Goal: Information Seeking & Learning: Learn about a topic

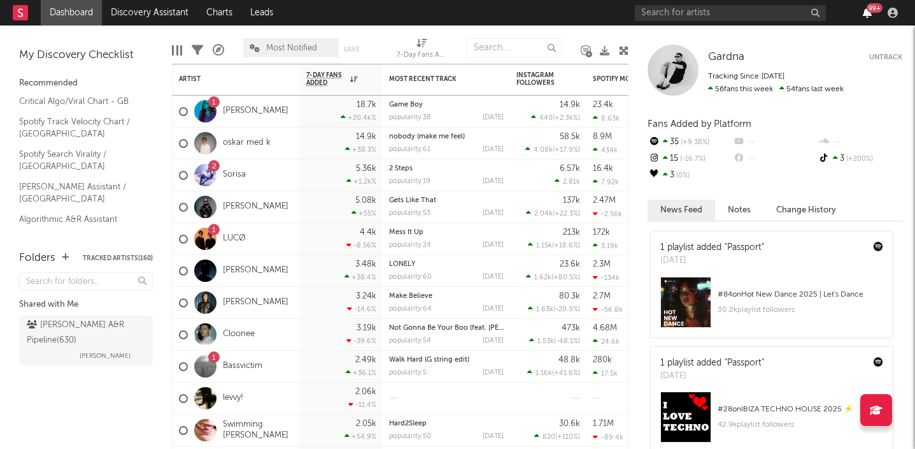
click at [870, 17] on icon "button" at bounding box center [867, 13] width 9 height 10
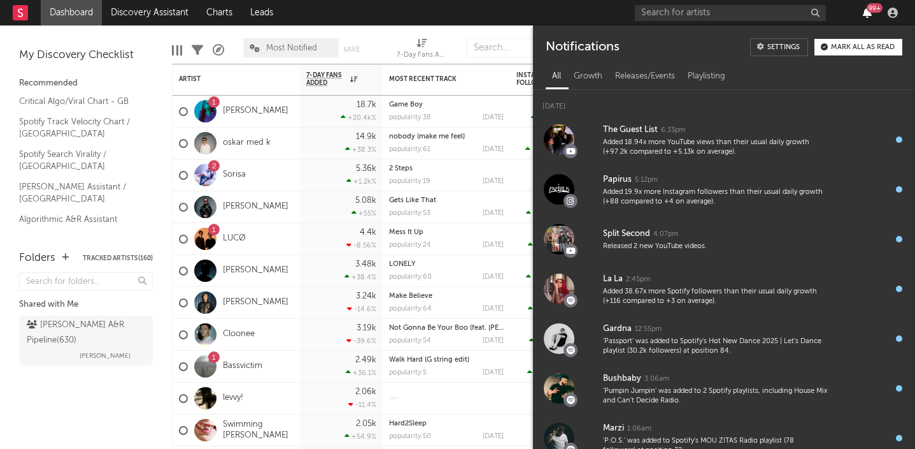
click at [870, 17] on icon "button" at bounding box center [867, 13] width 9 height 10
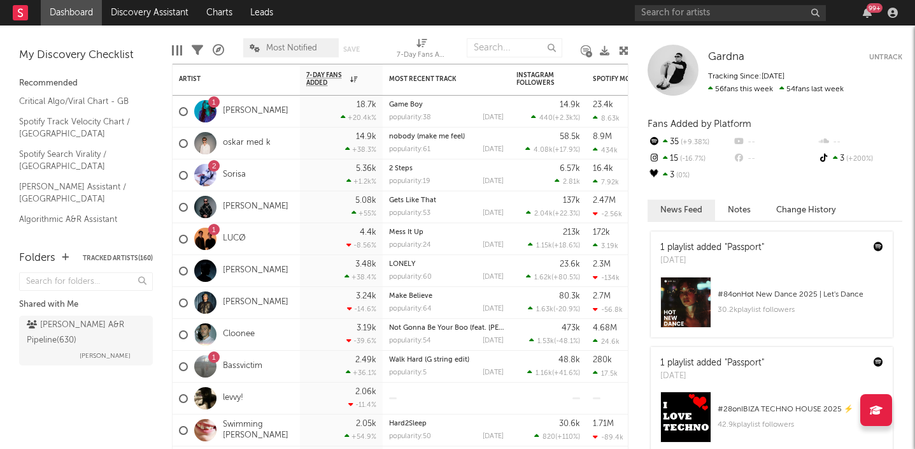
click at [143, 27] on div "My Discovery Checklist Recommended Critical Algo/Viral Chart - GB Spotify Track…" at bounding box center [86, 131] width 172 height 212
click at [141, 4] on link "Discovery Assistant" at bounding box center [150, 12] width 96 height 25
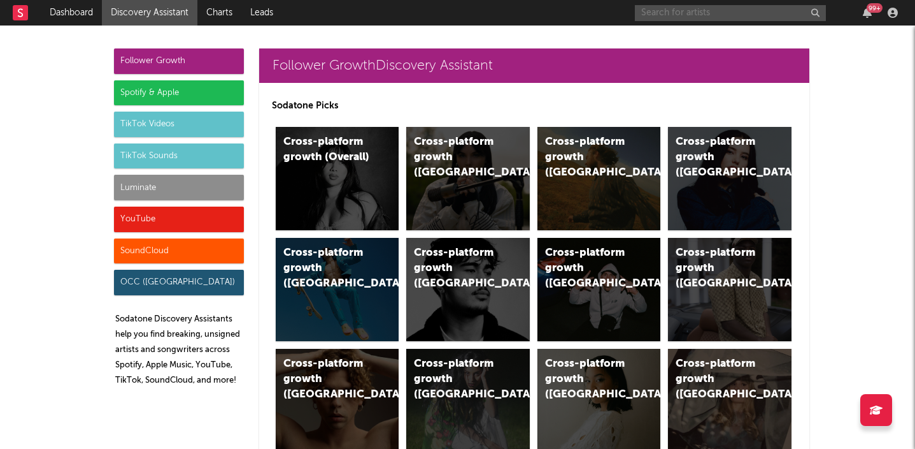
click at [710, 6] on input "text" at bounding box center [730, 13] width 191 height 16
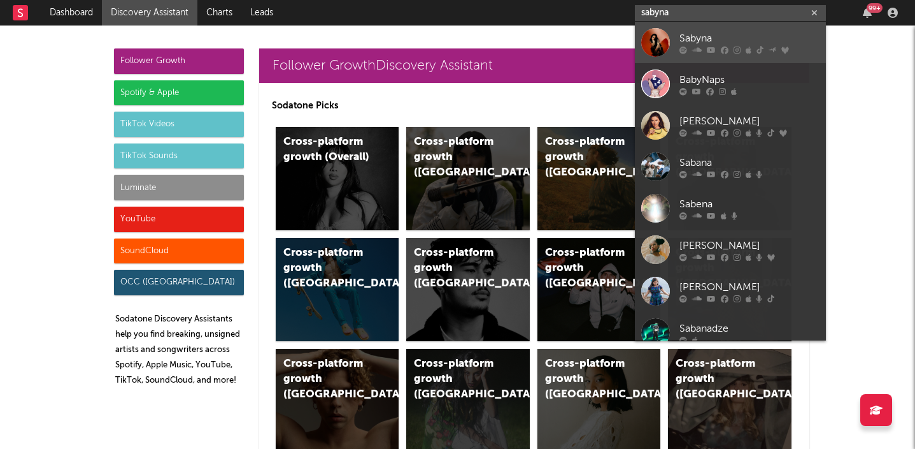
type input "sabyna"
click at [710, 43] on div "Sabyna" at bounding box center [750, 38] width 140 height 15
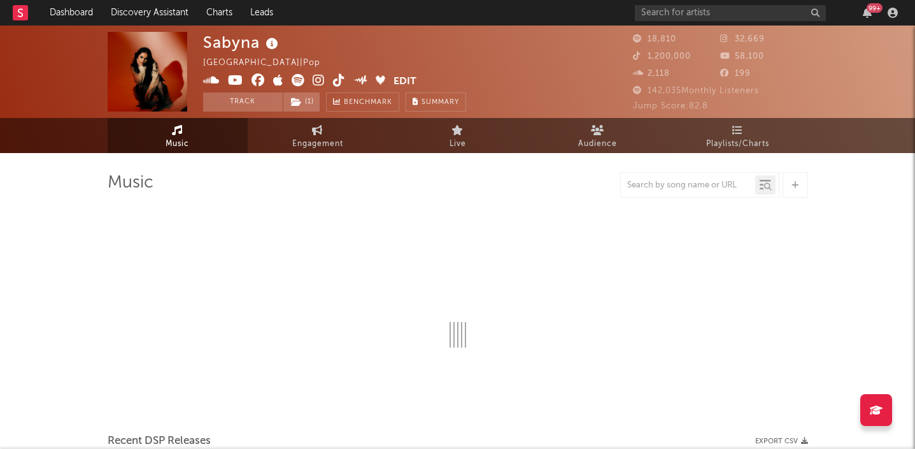
select select "6m"
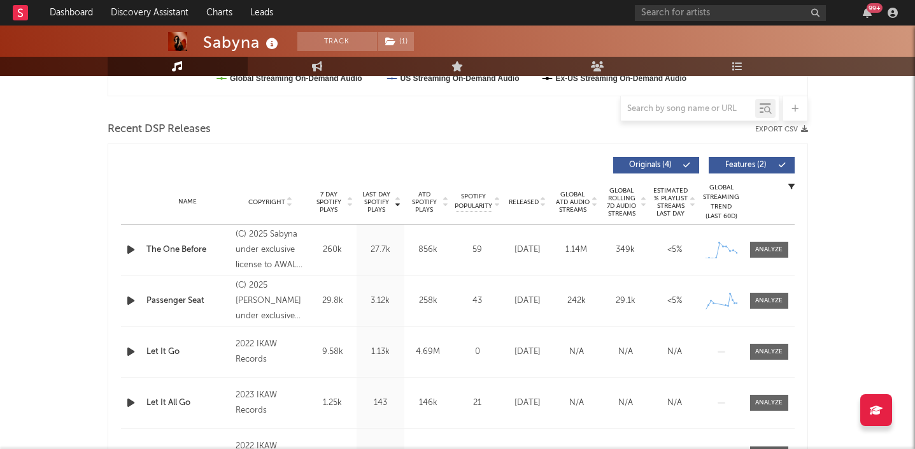
scroll to position [453, 0]
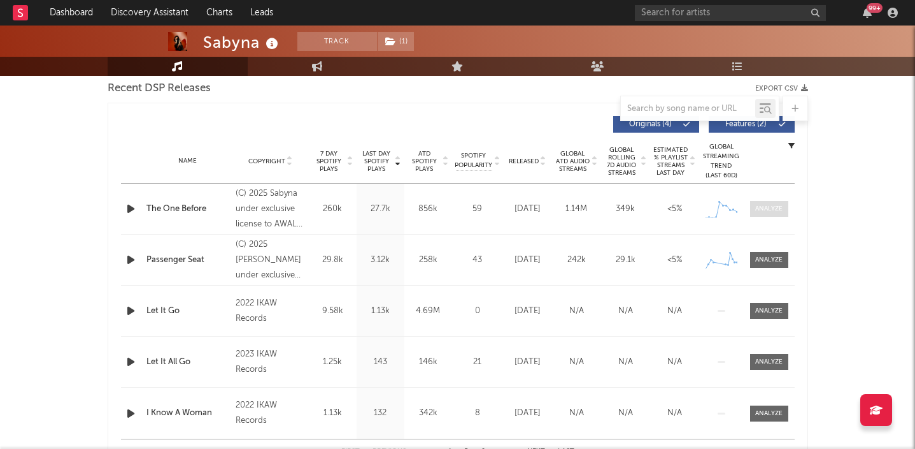
click at [765, 213] on div at bounding box center [769, 209] width 27 height 10
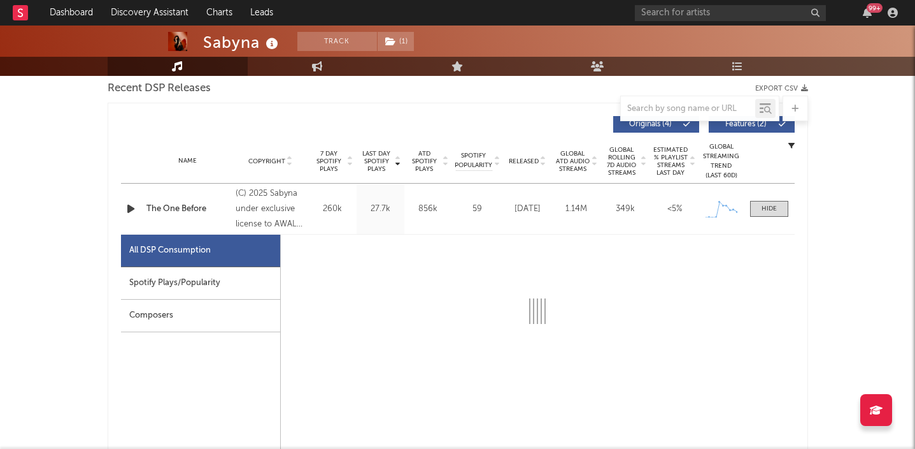
select select "1w"
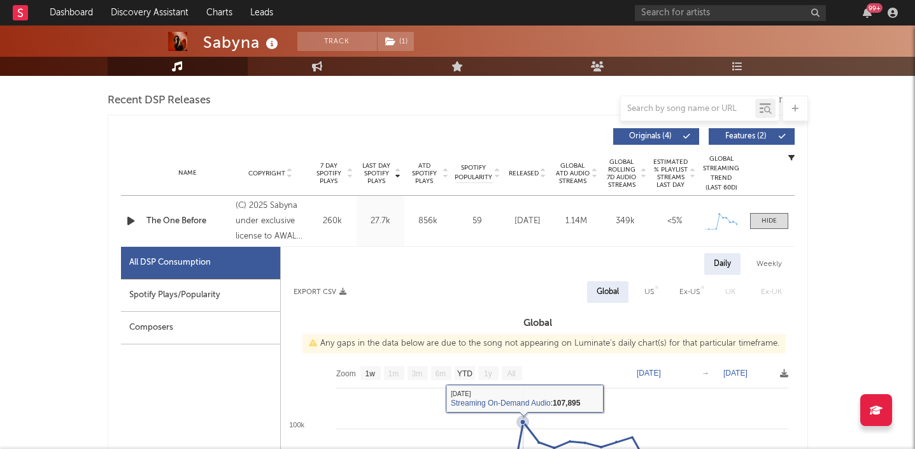
scroll to position [463, 0]
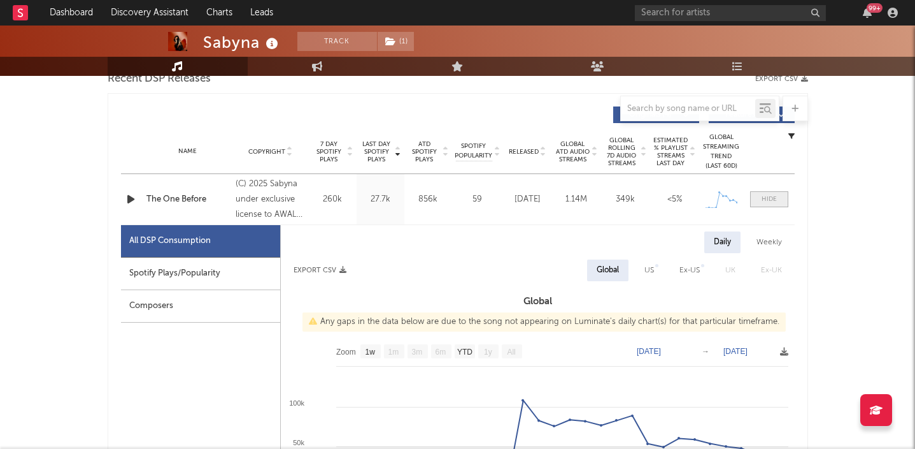
click at [770, 198] on div at bounding box center [769, 199] width 15 height 10
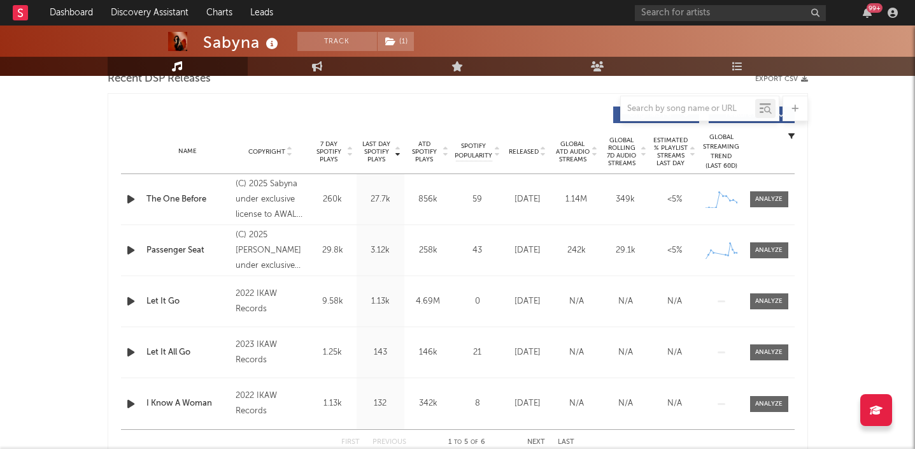
scroll to position [0, 0]
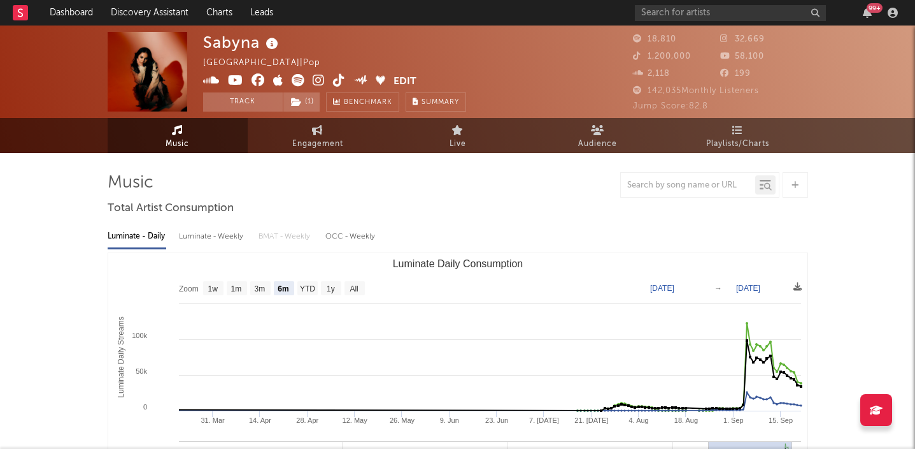
click at [872, 1] on div "99 +" at bounding box center [769, 12] width 268 height 25
click at [872, 10] on div "99 +" at bounding box center [875, 8] width 16 height 10
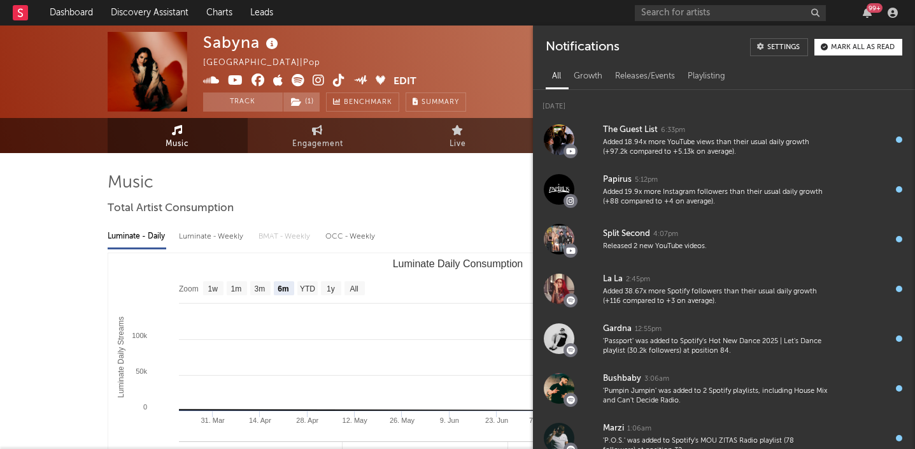
click at [872, 10] on div "99 +" at bounding box center [875, 8] width 16 height 10
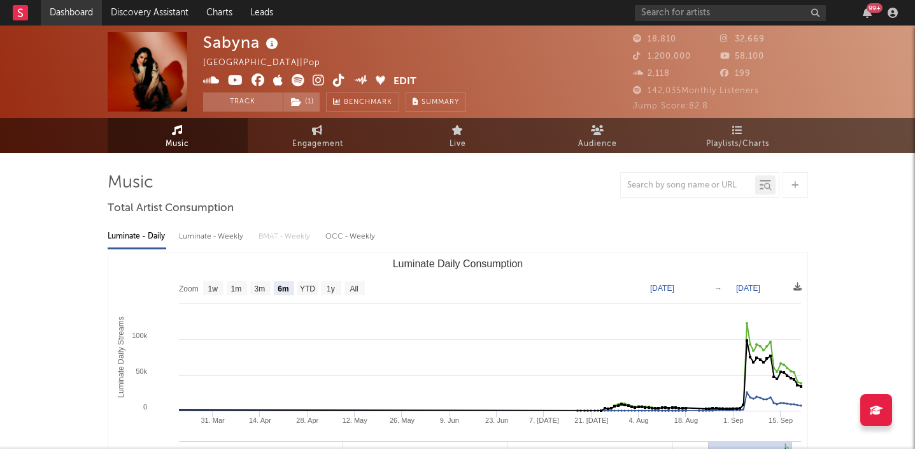
click at [69, 11] on link "Dashboard" at bounding box center [71, 12] width 61 height 25
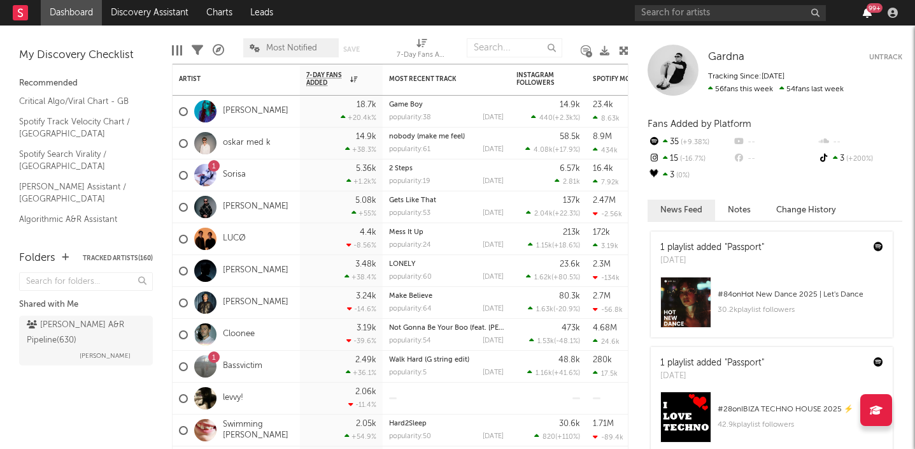
click at [872, 17] on icon "button" at bounding box center [867, 13] width 9 height 10
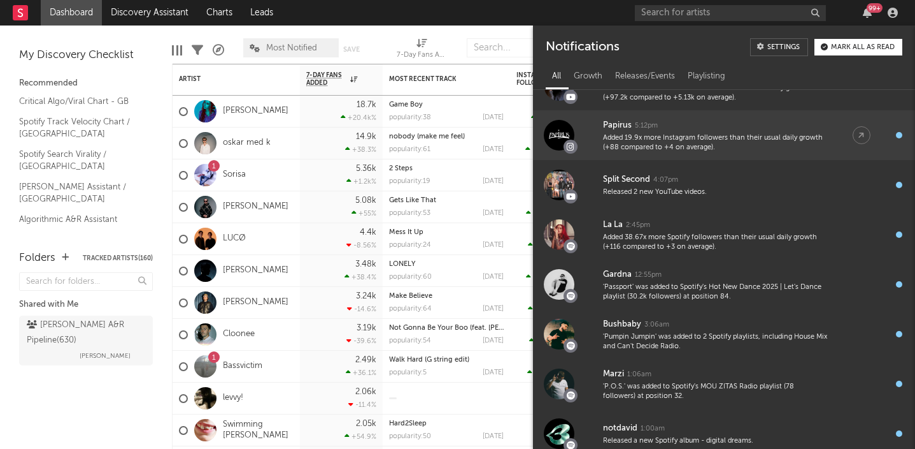
scroll to position [54, 0]
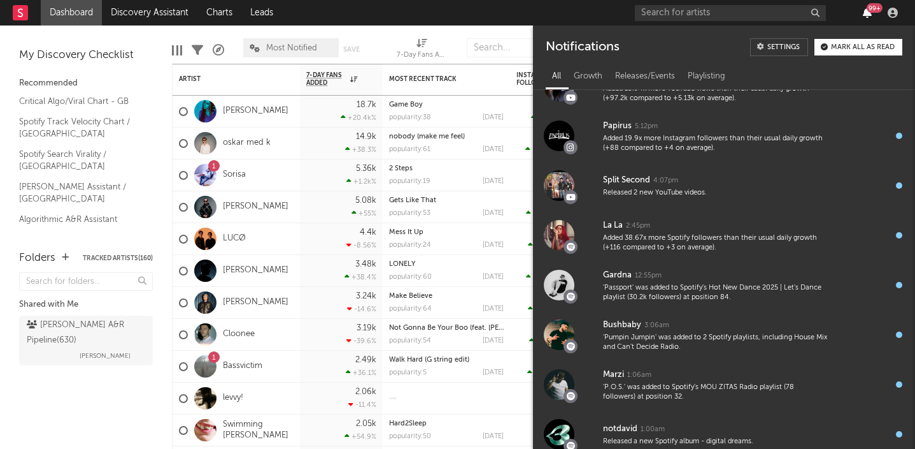
click at [863, 11] on icon "button" at bounding box center [867, 13] width 9 height 10
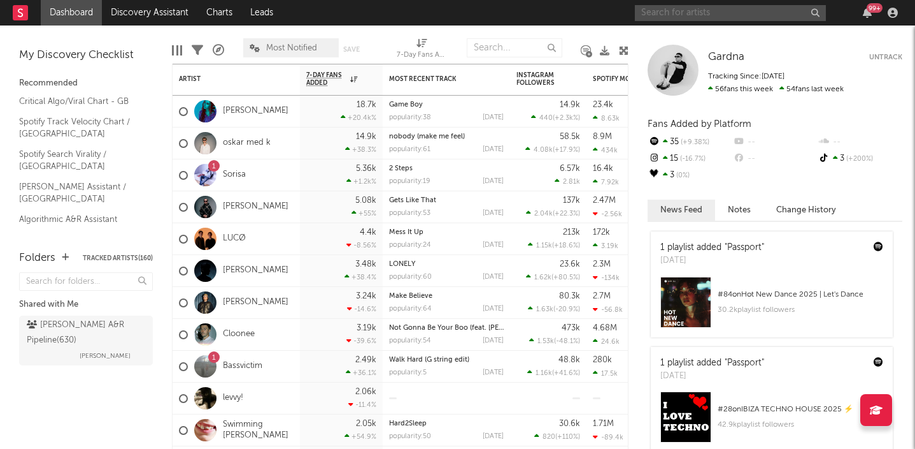
click at [707, 8] on input "text" at bounding box center [730, 13] width 191 height 16
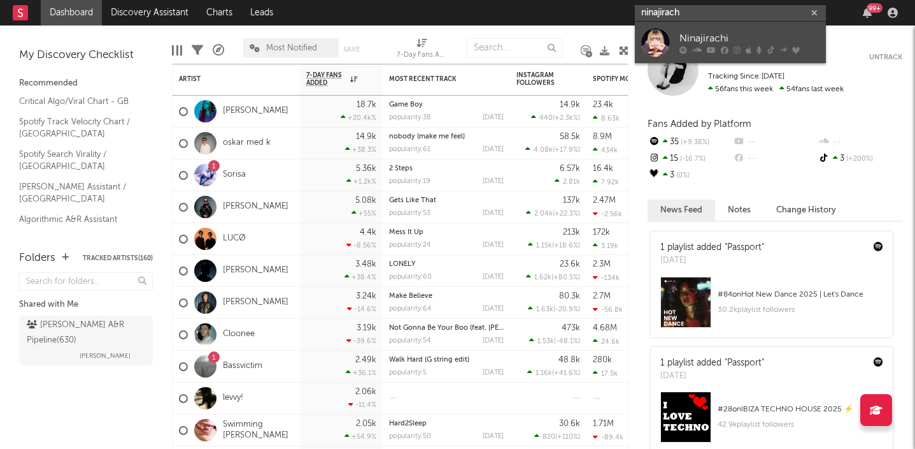
type input "ninajirach"
click at [731, 29] on link "Ninajirachi" at bounding box center [730, 42] width 191 height 41
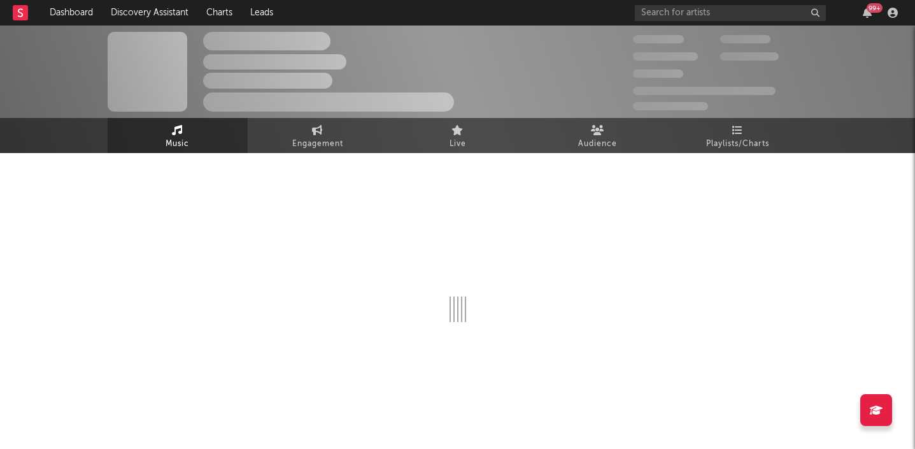
select select "6m"
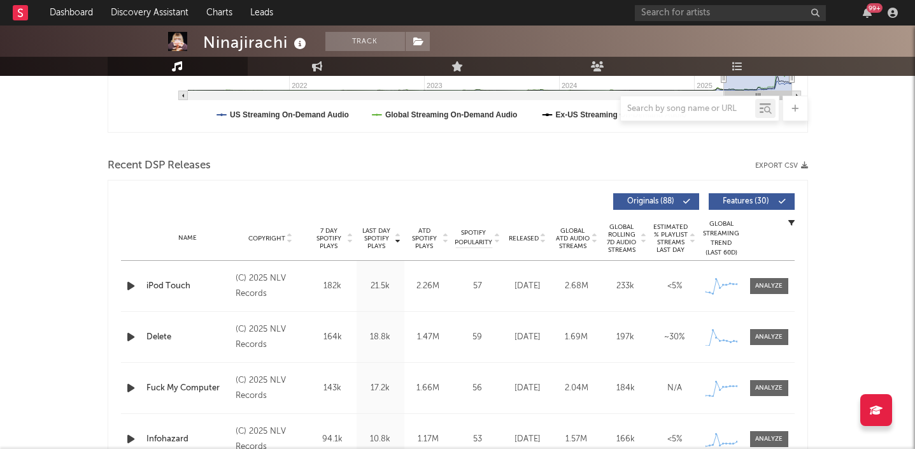
scroll to position [375, 0]
click at [780, 284] on div at bounding box center [769, 287] width 27 height 10
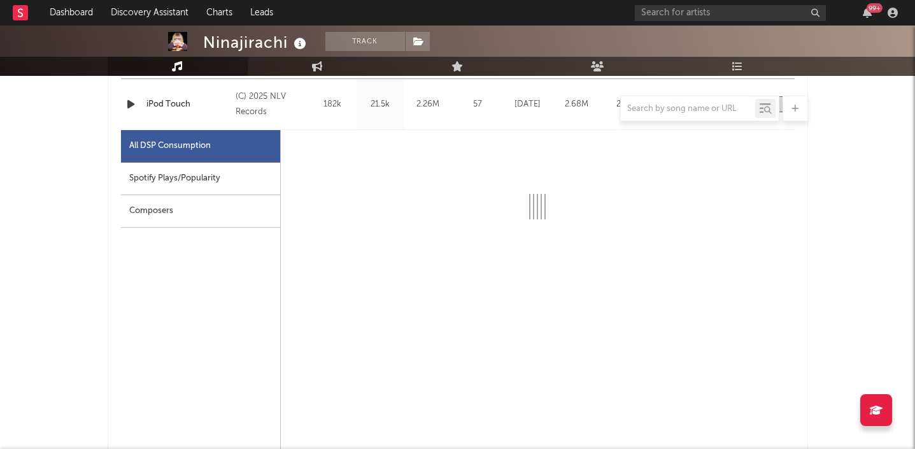
select select "1w"
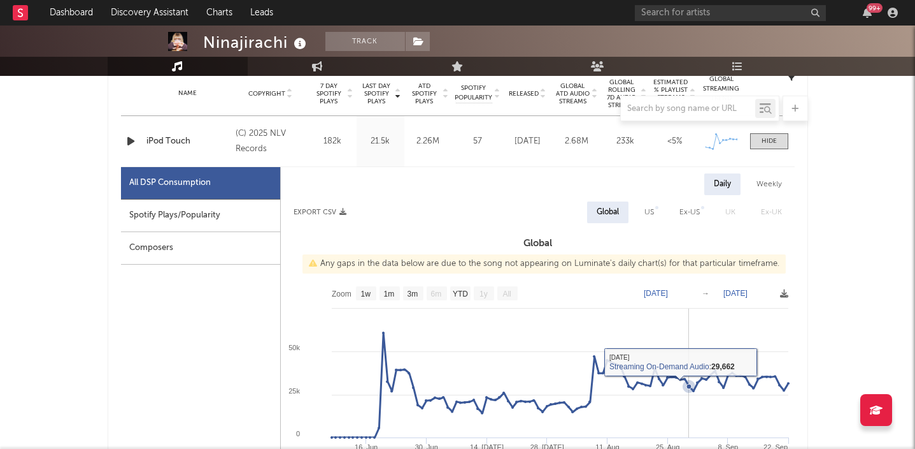
scroll to position [489, 0]
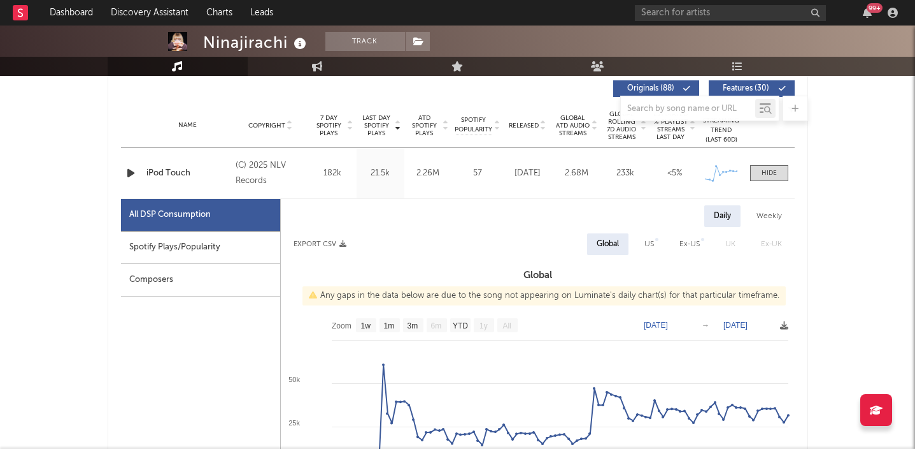
click at [762, 181] on div "Name iPod Touch Copyright (C) 2025 NLV Records Label NLV Records Album Names I …" at bounding box center [458, 173] width 674 height 50
click at [769, 172] on div at bounding box center [769, 173] width 15 height 10
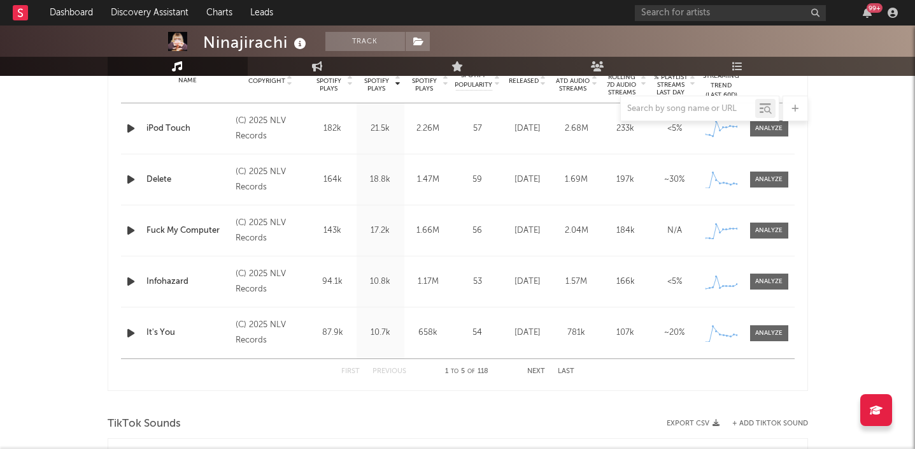
scroll to position [538, 0]
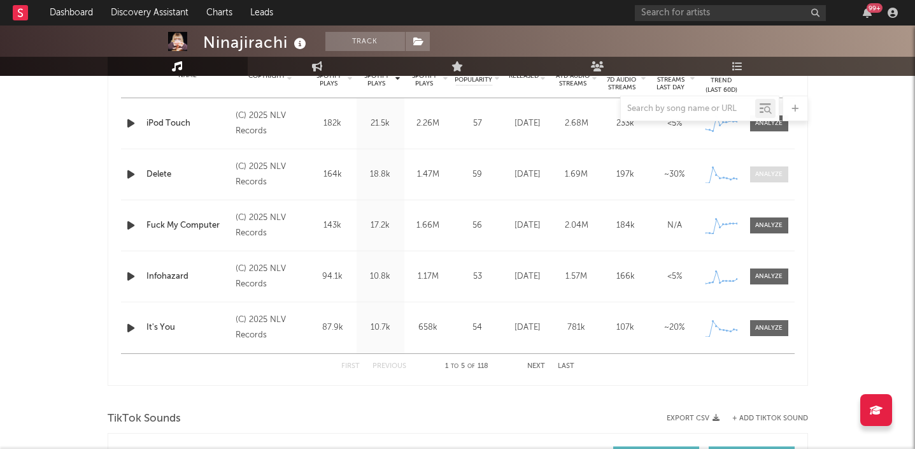
click at [786, 180] on span at bounding box center [769, 174] width 38 height 16
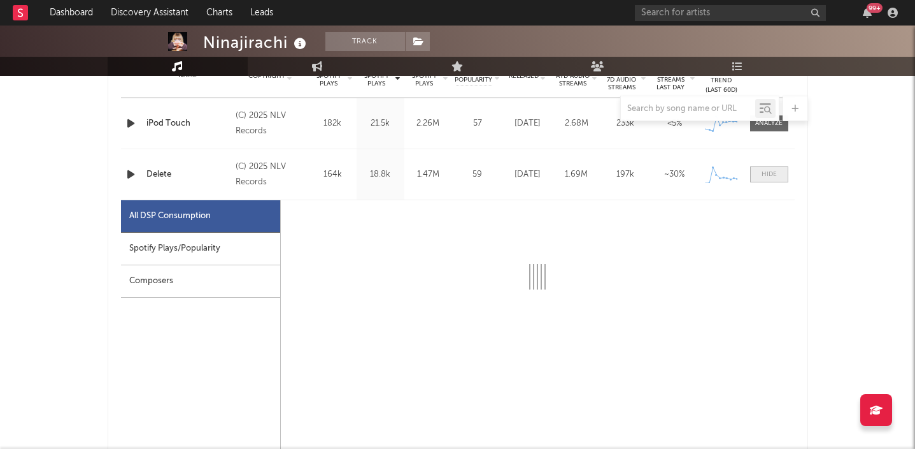
select select "1w"
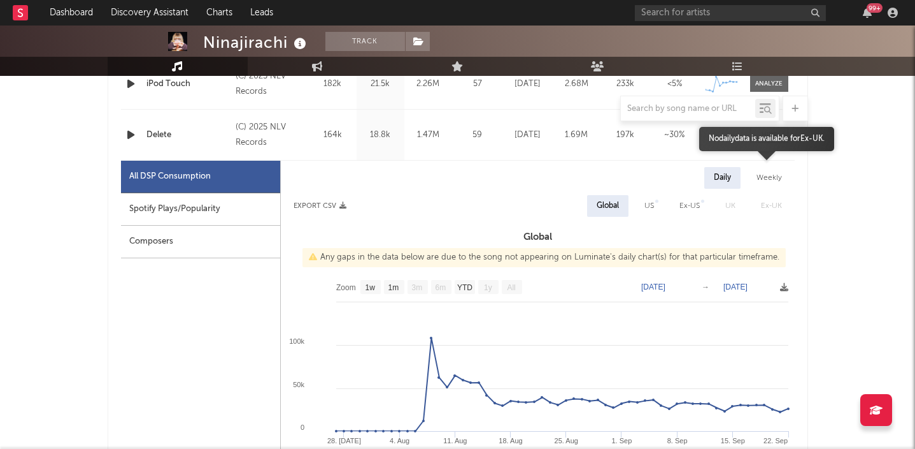
scroll to position [566, 0]
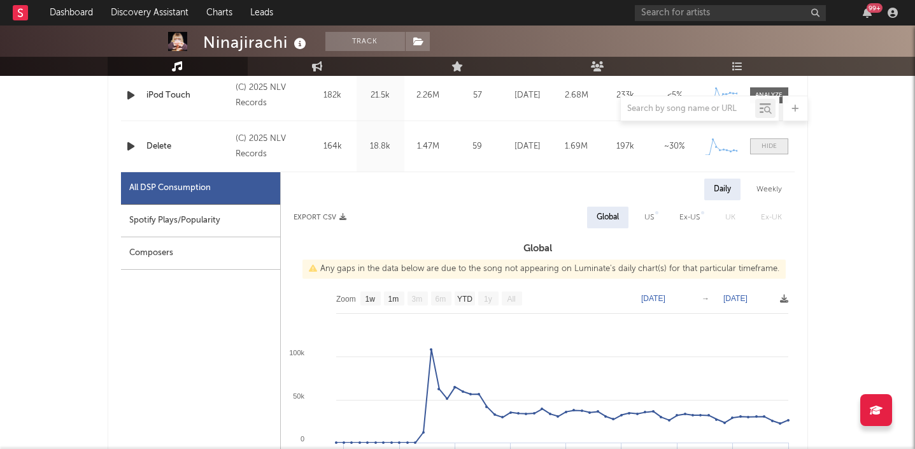
click at [770, 145] on div at bounding box center [769, 146] width 15 height 10
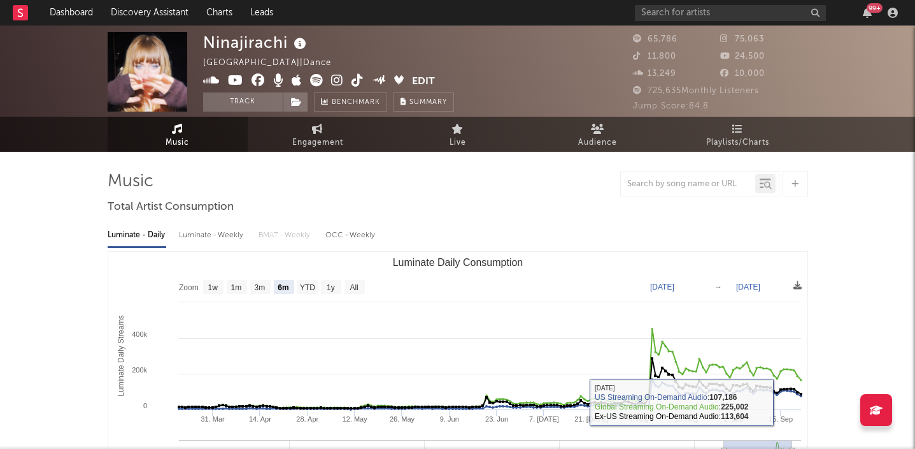
scroll to position [0, 0]
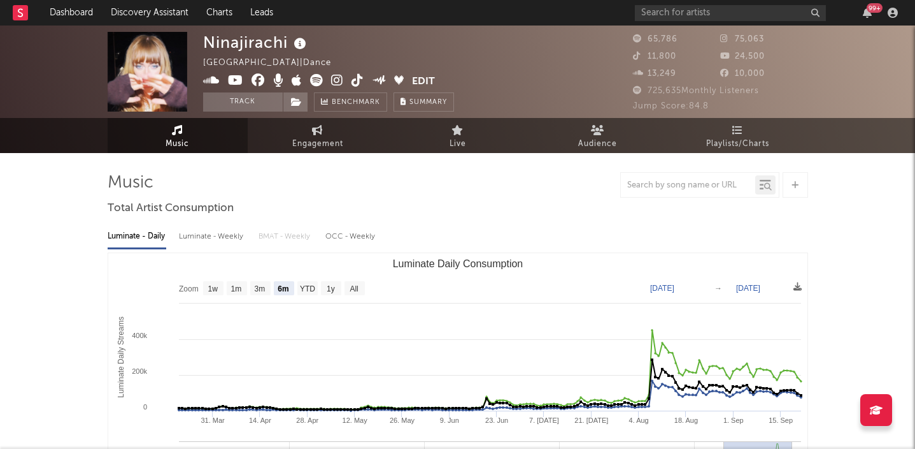
click at [326, 144] on span "Engagement" at bounding box center [317, 143] width 51 height 15
select select "1w"
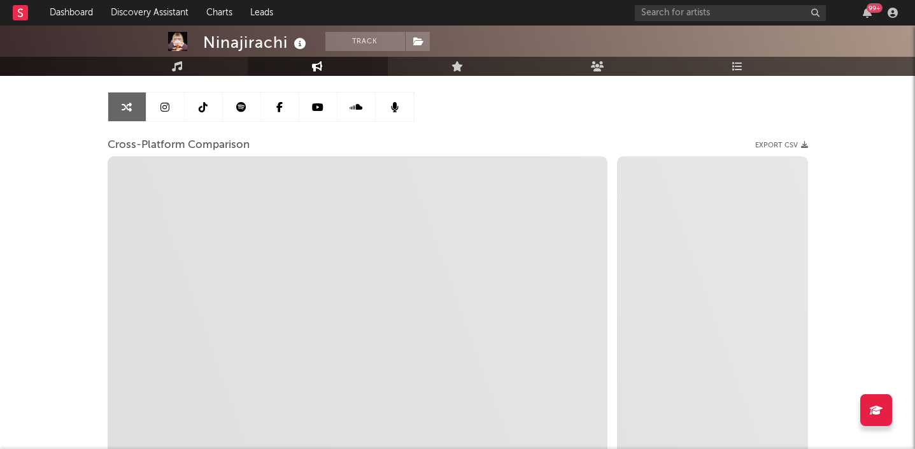
scroll to position [115, 0]
select select "1m"
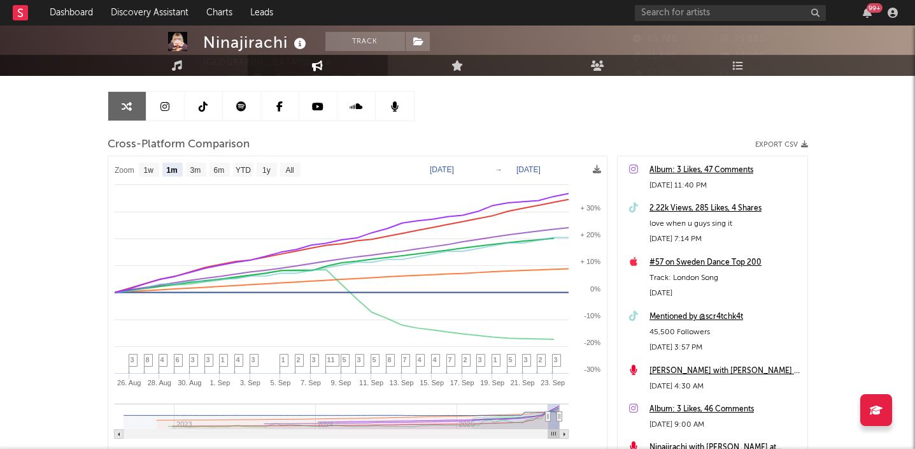
scroll to position [0, 0]
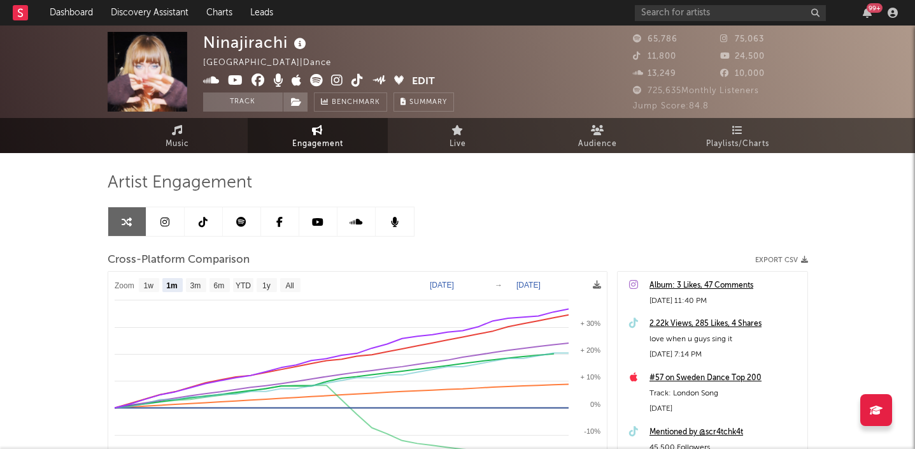
click at [334, 77] on icon at bounding box center [337, 80] width 12 height 13
click at [711, 18] on input "text" at bounding box center [730, 13] width 191 height 16
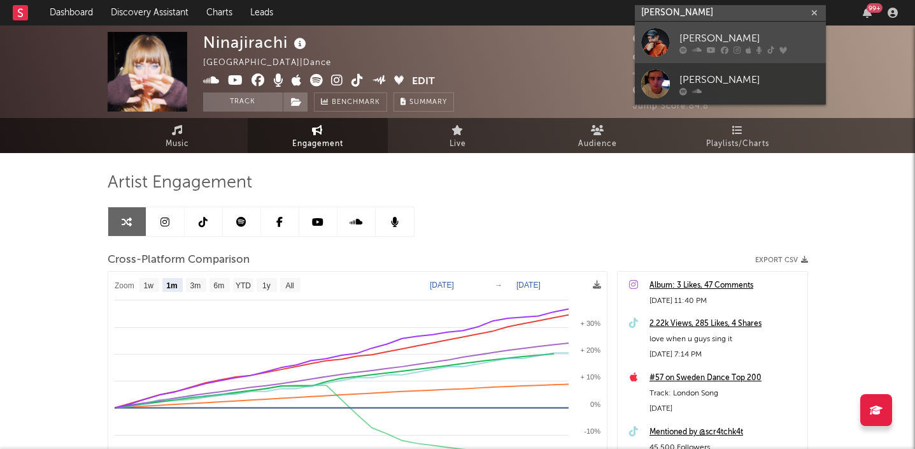
type input "ben hemsley"
click at [710, 36] on div "Ben Hemsley" at bounding box center [750, 38] width 140 height 15
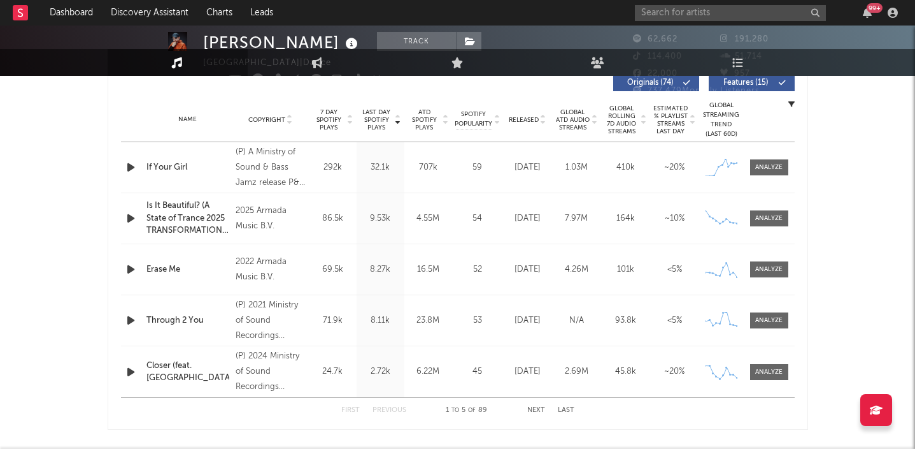
select select "6m"
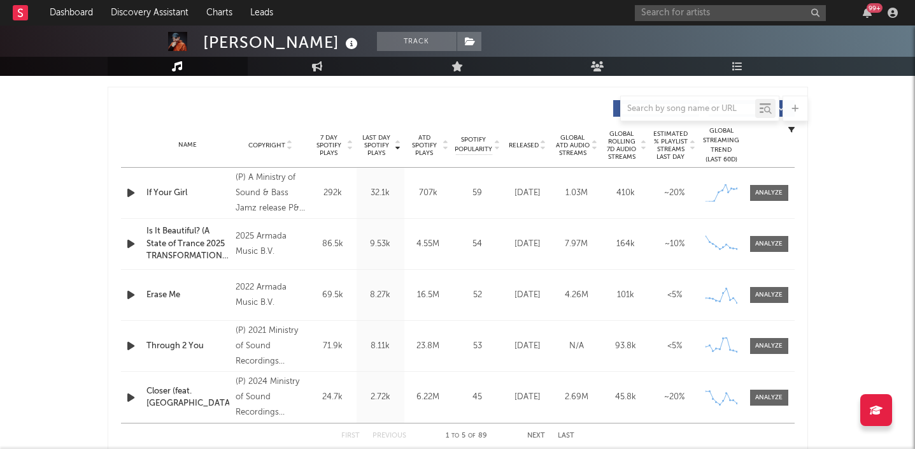
select select "6m"
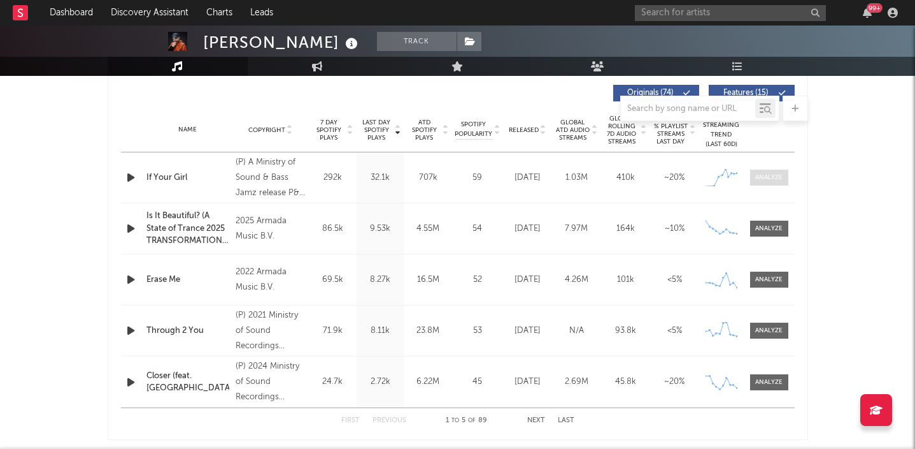
click at [785, 173] on span at bounding box center [769, 177] width 38 height 16
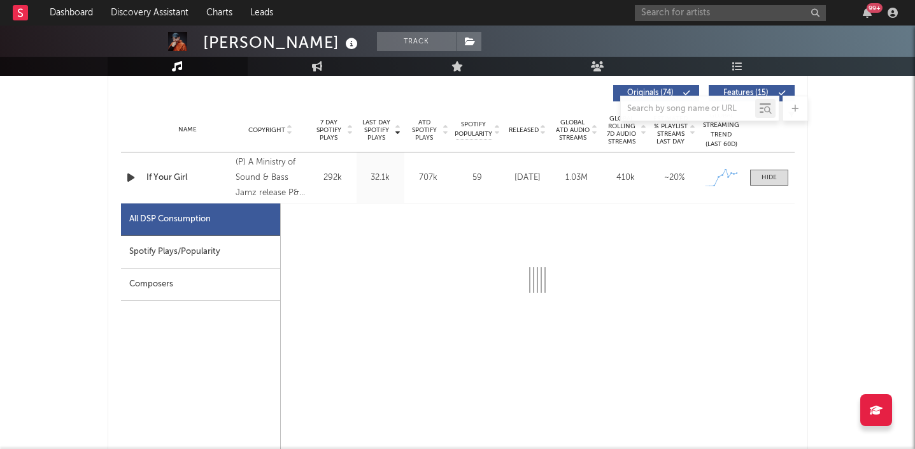
select select "1w"
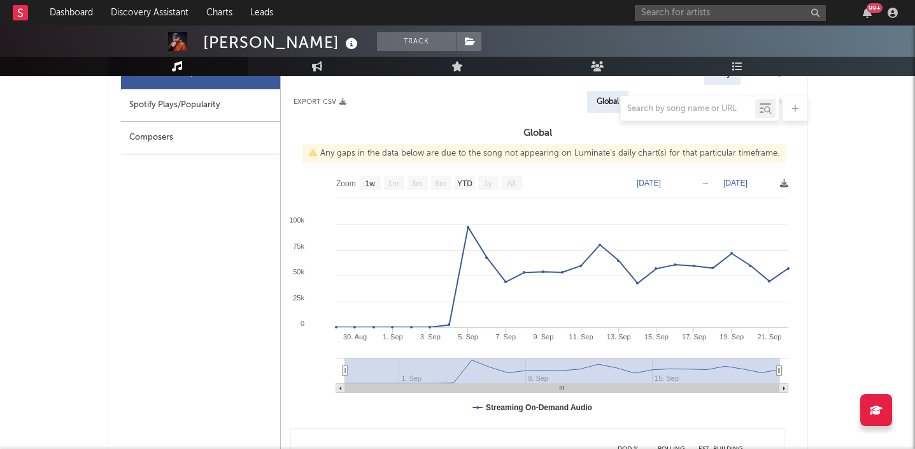
scroll to position [636, 0]
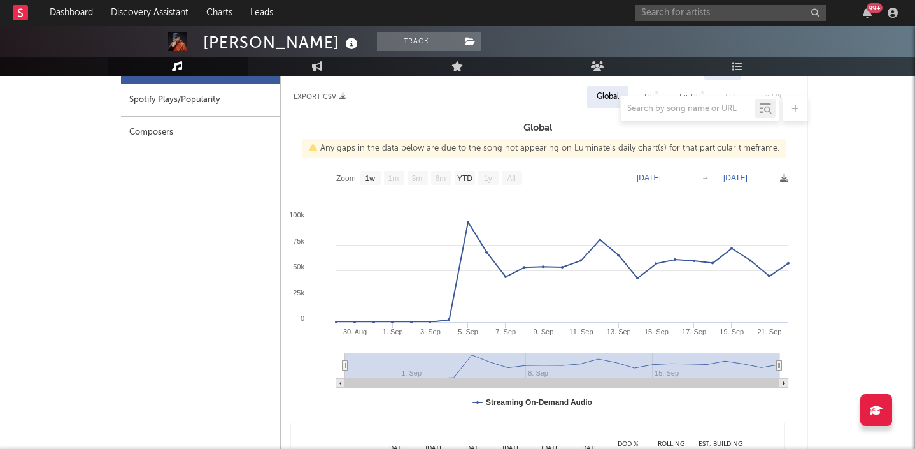
click at [870, 10] on div "99 +" at bounding box center [875, 8] width 16 height 10
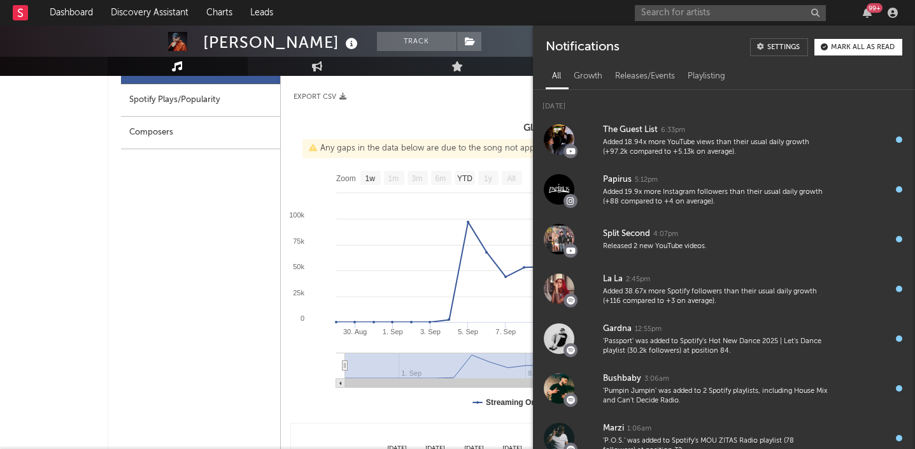
click at [870, 10] on div "99 +" at bounding box center [875, 8] width 16 height 10
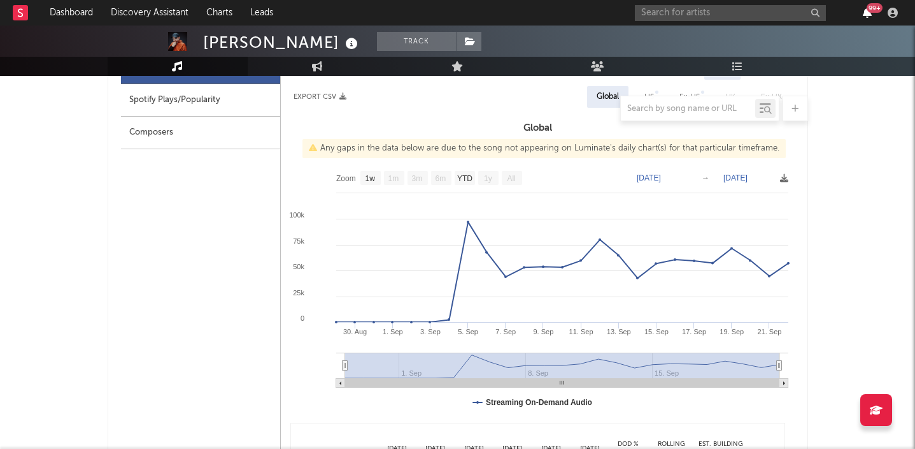
click at [869, 17] on icon "button" at bounding box center [867, 13] width 9 height 10
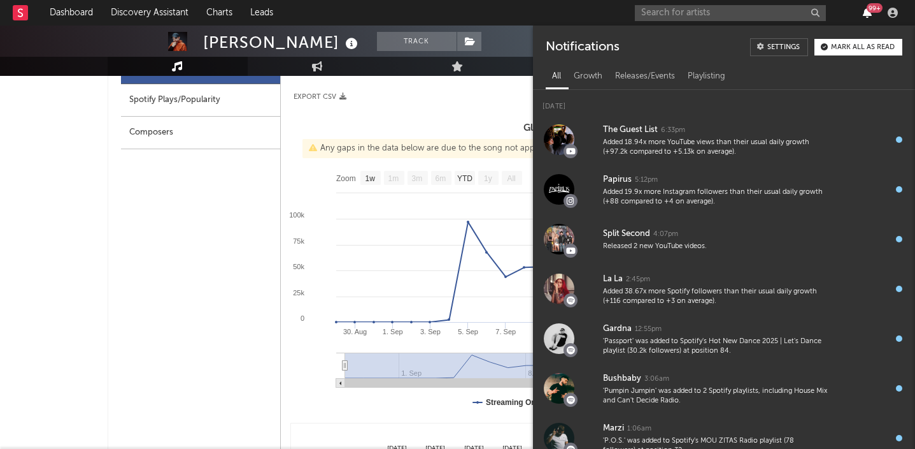
click at [869, 17] on icon "button" at bounding box center [867, 13] width 9 height 10
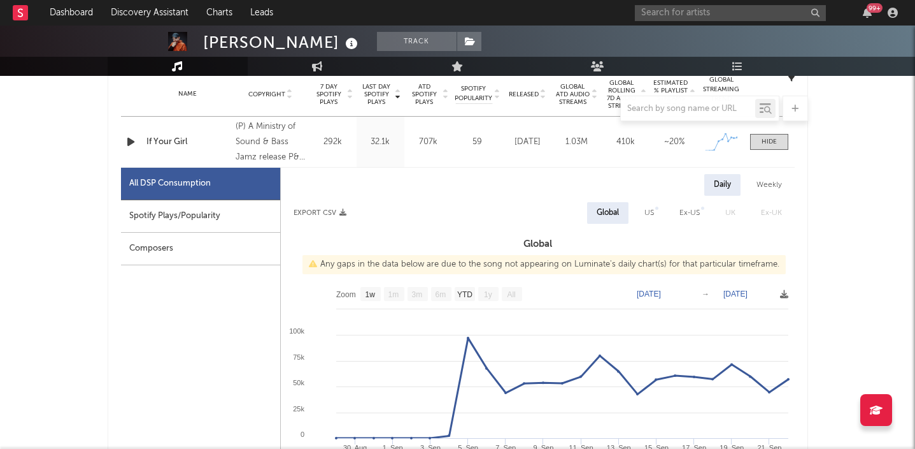
scroll to position [517, 0]
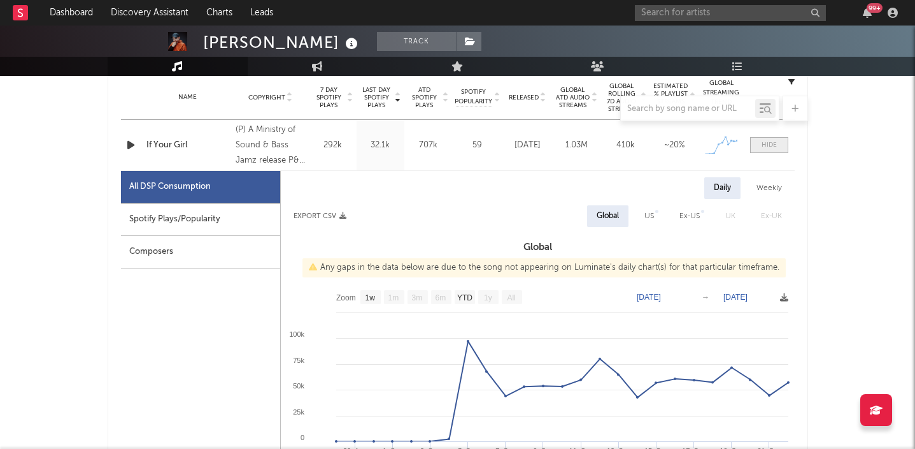
click at [769, 143] on div at bounding box center [769, 145] width 15 height 10
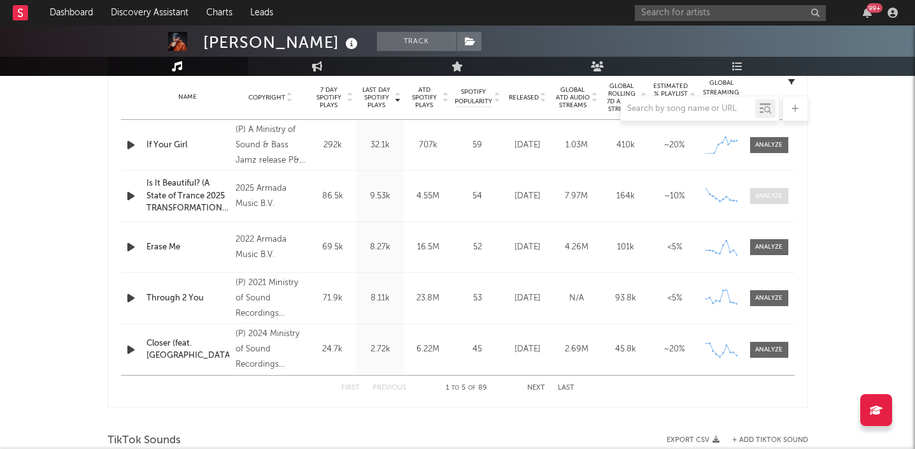
click at [770, 196] on div at bounding box center [769, 196] width 27 height 10
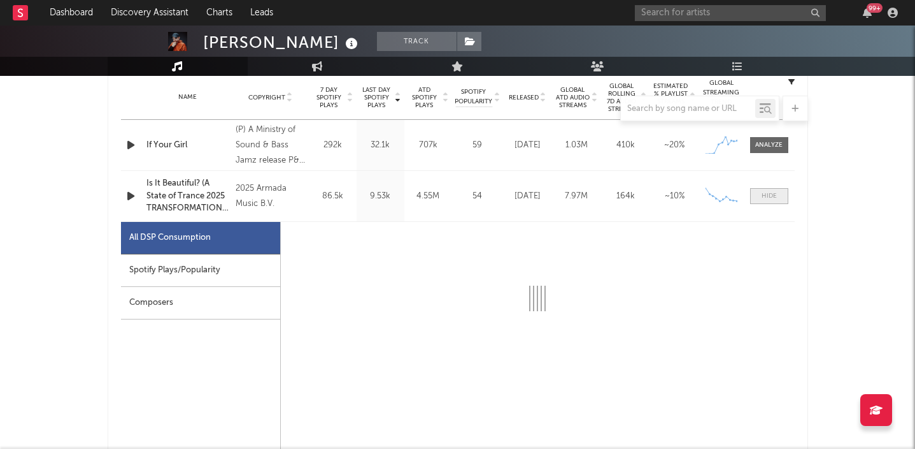
select select "6m"
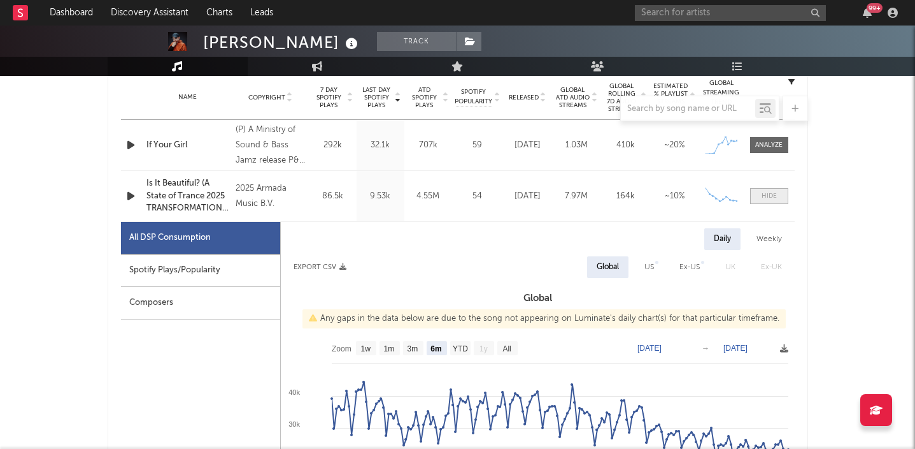
click at [770, 196] on div at bounding box center [769, 196] width 15 height 10
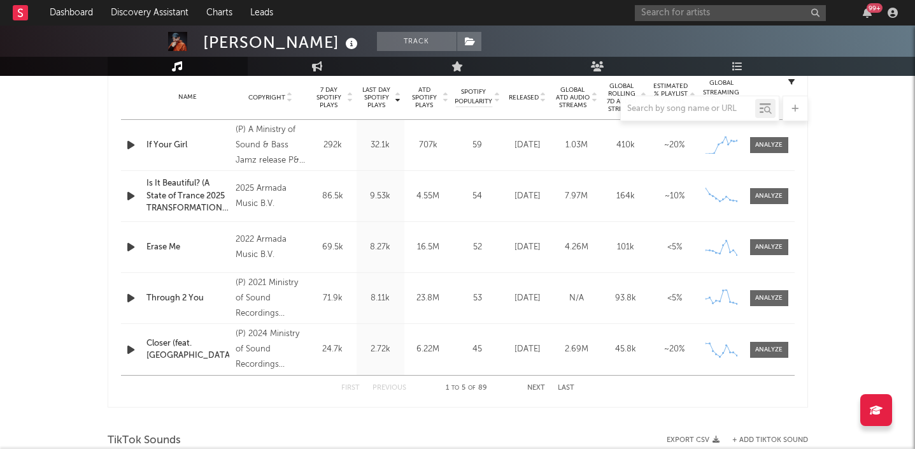
scroll to position [567, 0]
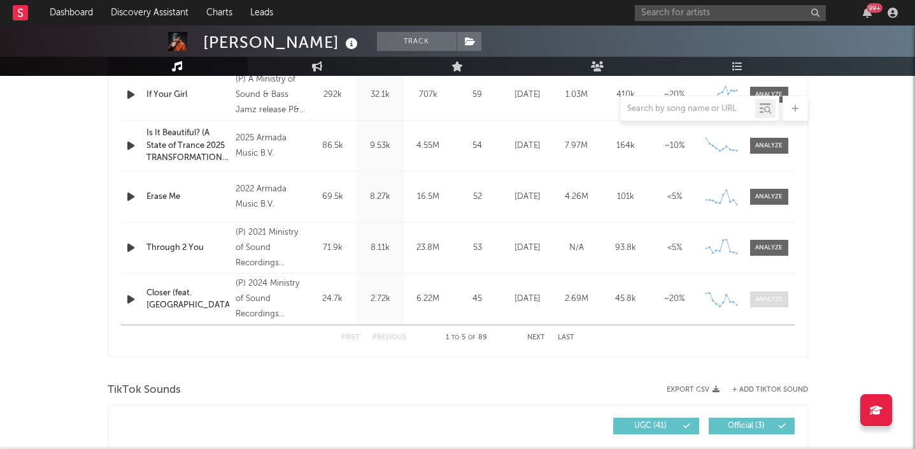
click at [766, 293] on span at bounding box center [769, 299] width 38 height 16
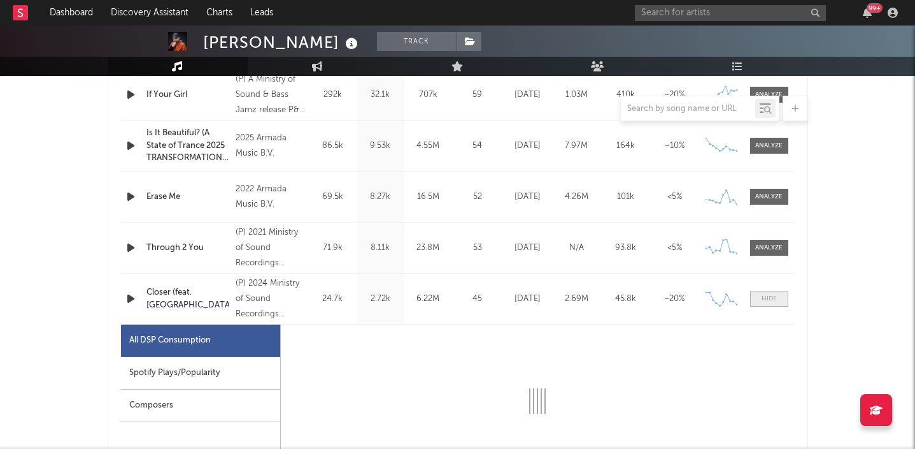
select select "6m"
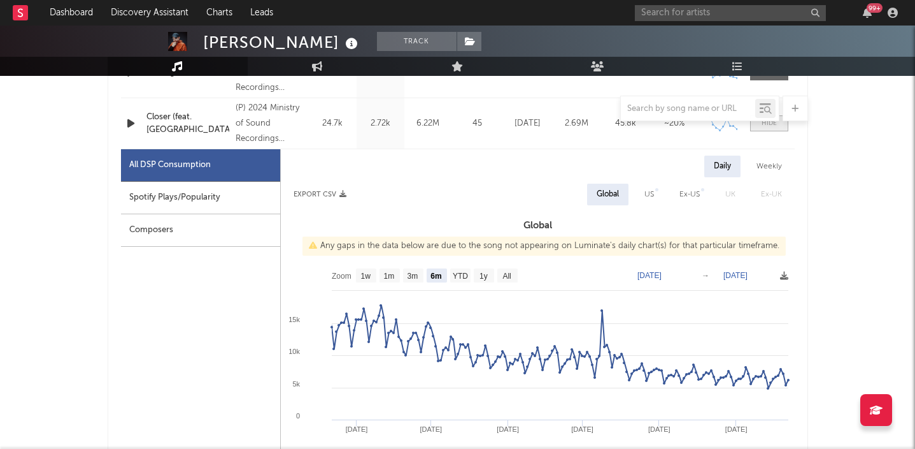
scroll to position [749, 0]
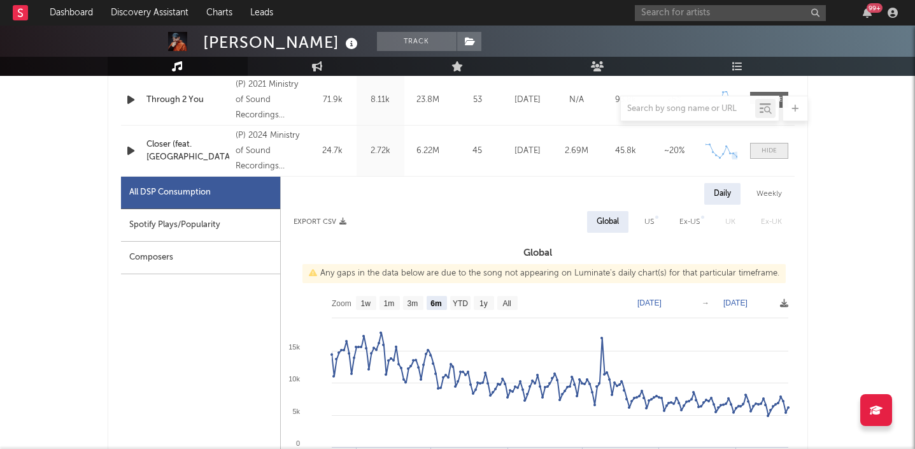
click at [759, 147] on span at bounding box center [769, 151] width 38 height 16
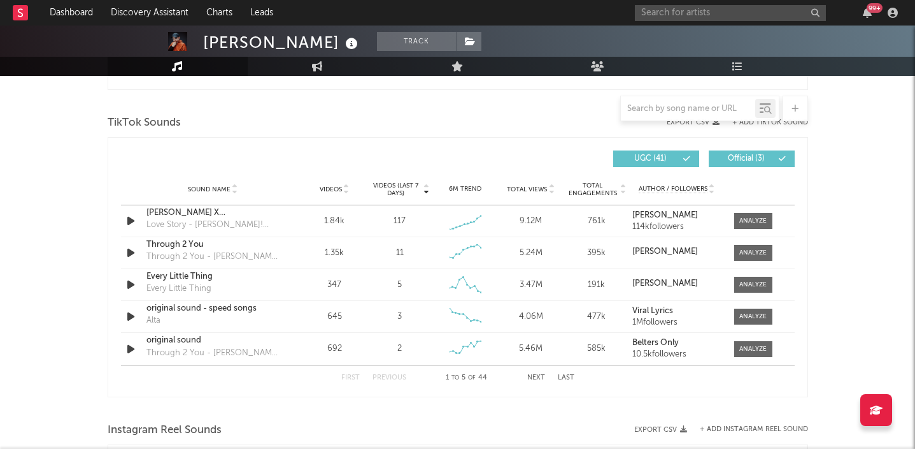
scroll to position [836, 0]
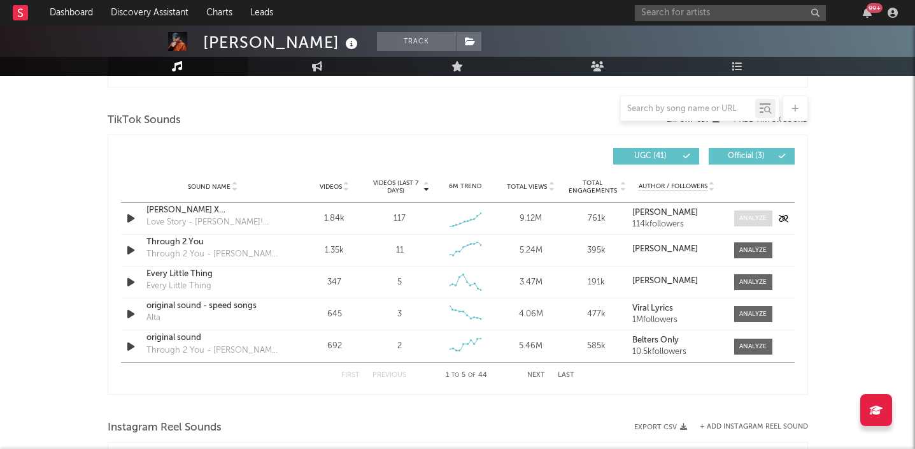
click at [749, 222] on div at bounding box center [753, 218] width 27 height 10
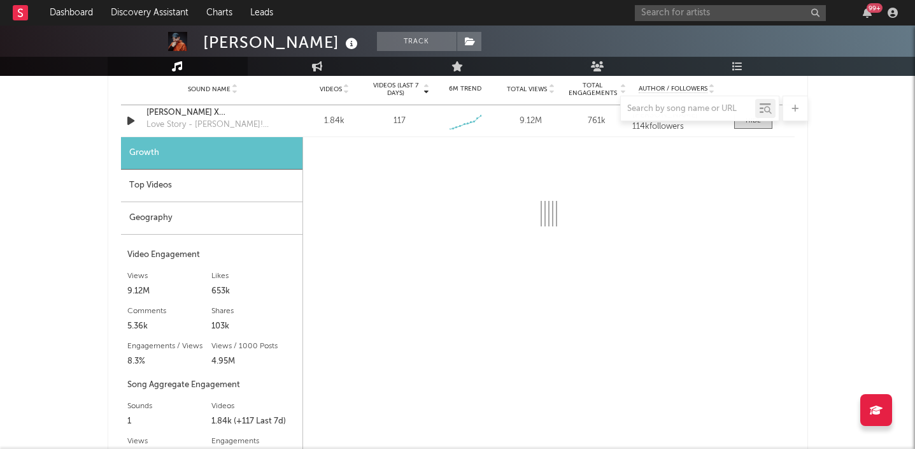
scroll to position [935, 0]
select select "6m"
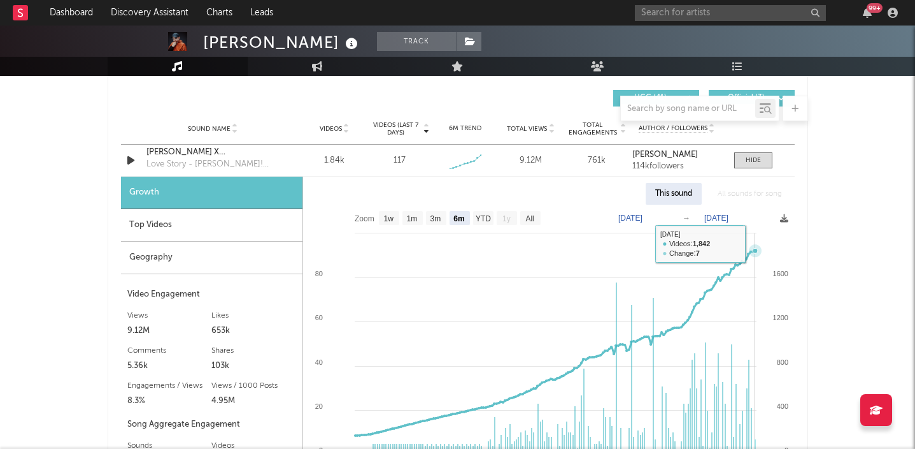
scroll to position [860, 0]
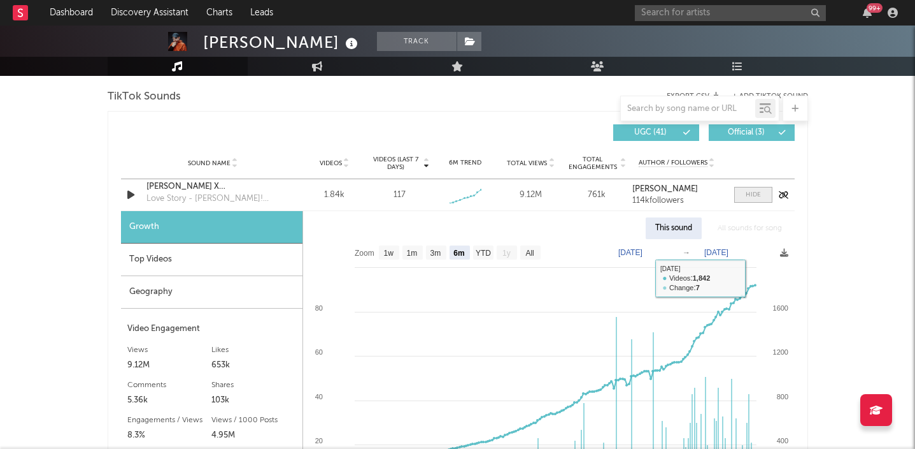
click at [756, 191] on div at bounding box center [753, 195] width 15 height 10
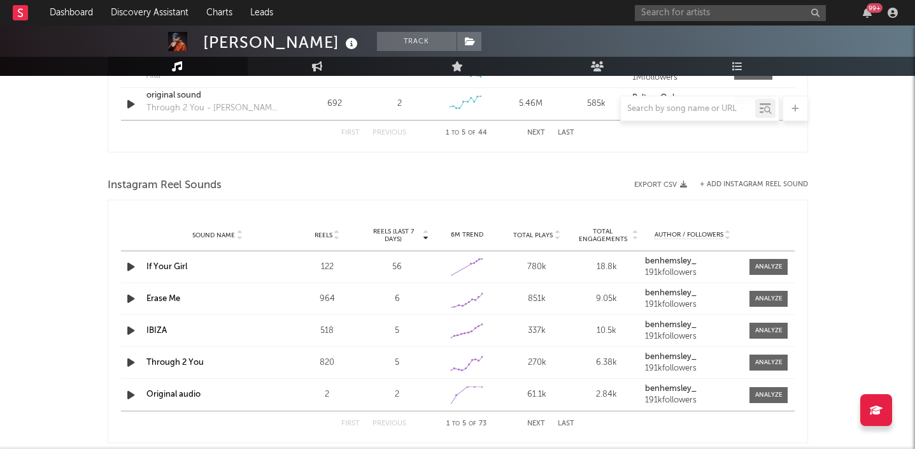
scroll to position [0, 0]
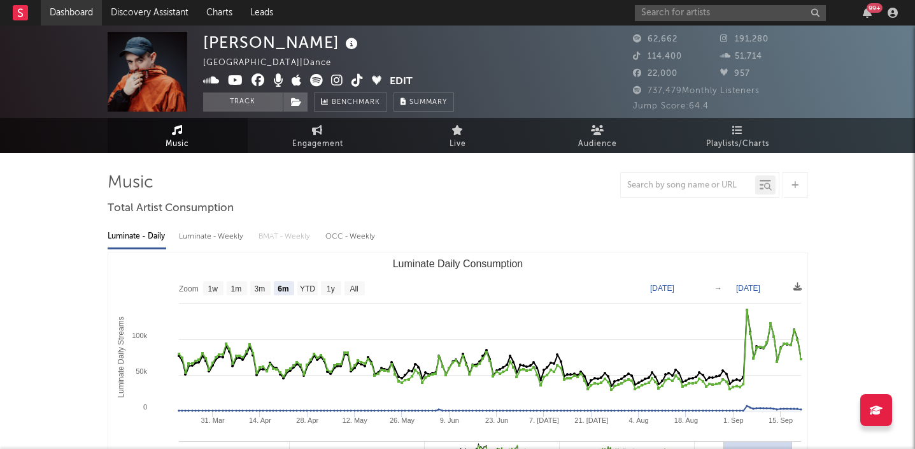
click at [80, 6] on link "Dashboard" at bounding box center [71, 12] width 61 height 25
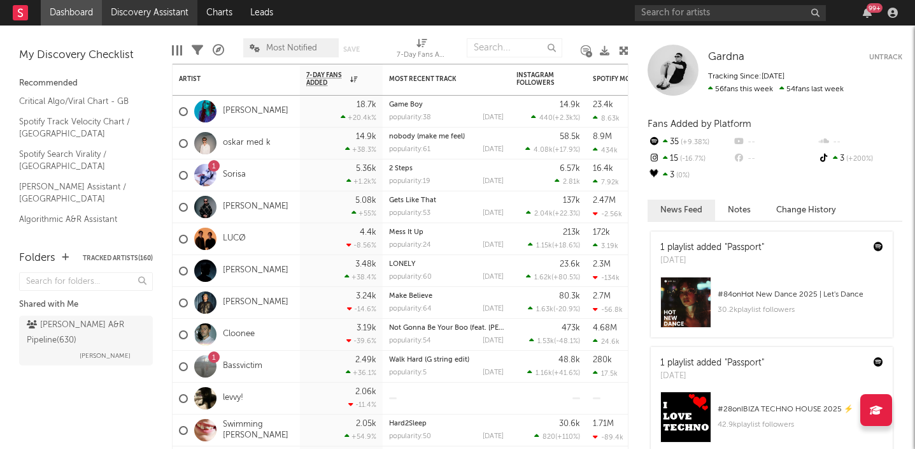
click at [168, 14] on link "Discovery Assistant" at bounding box center [150, 12] width 96 height 25
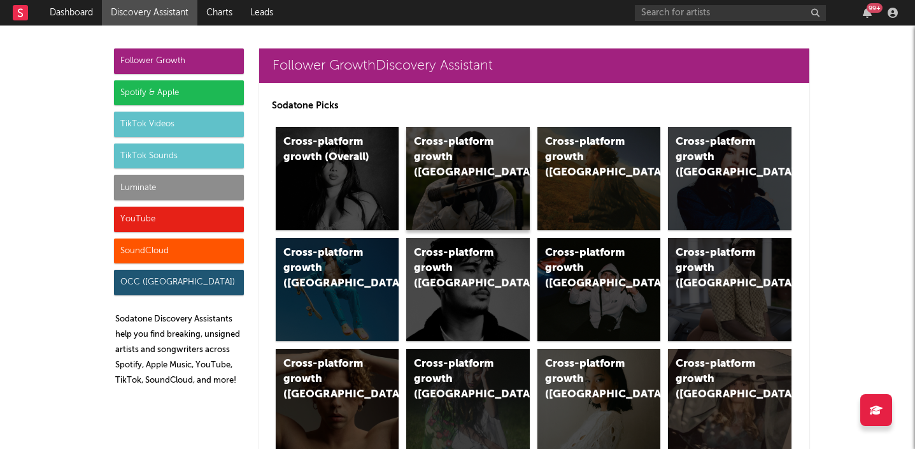
click at [461, 192] on div "Cross-platform growth (UK)" at bounding box center [468, 178] width 124 height 103
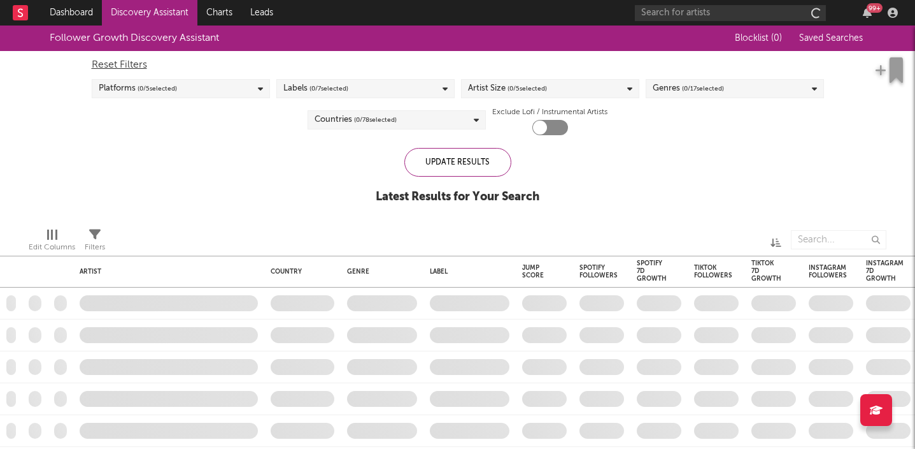
checkbox input "true"
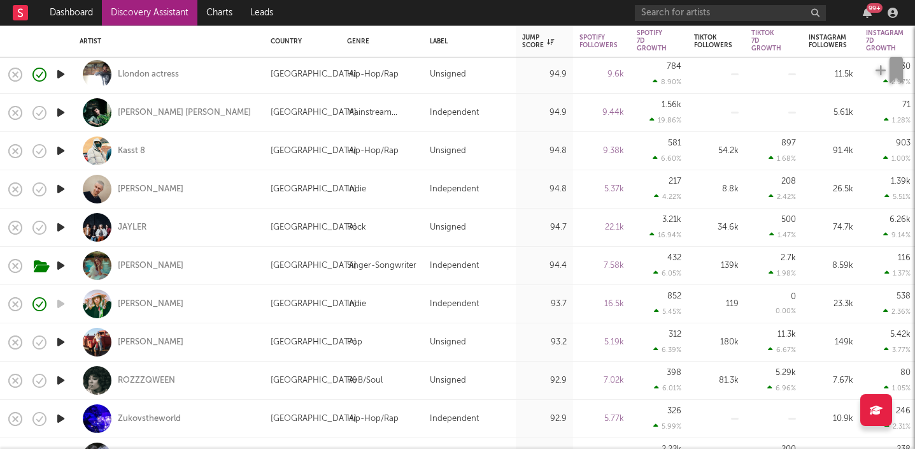
click at [145, 296] on div "Saam Sultan" at bounding box center [169, 304] width 178 height 38
select select "1w"
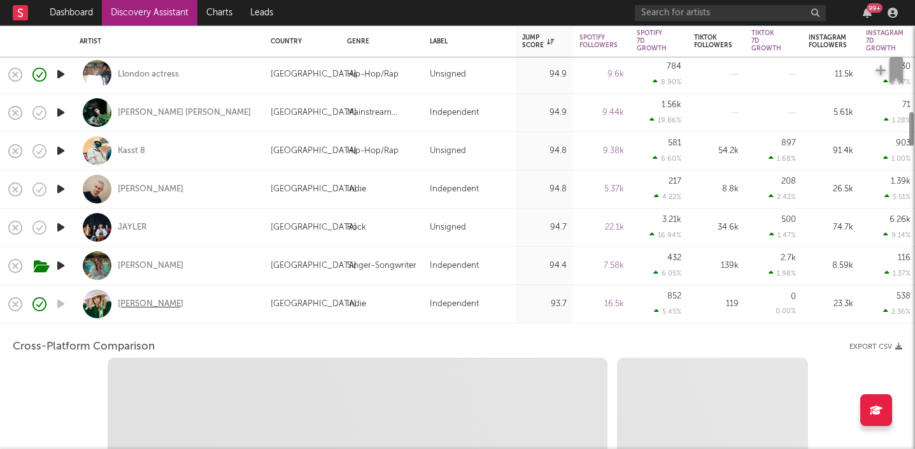
click at [147, 302] on div "Saam Sultan" at bounding box center [151, 303] width 66 height 11
select select "6m"
select select "1m"
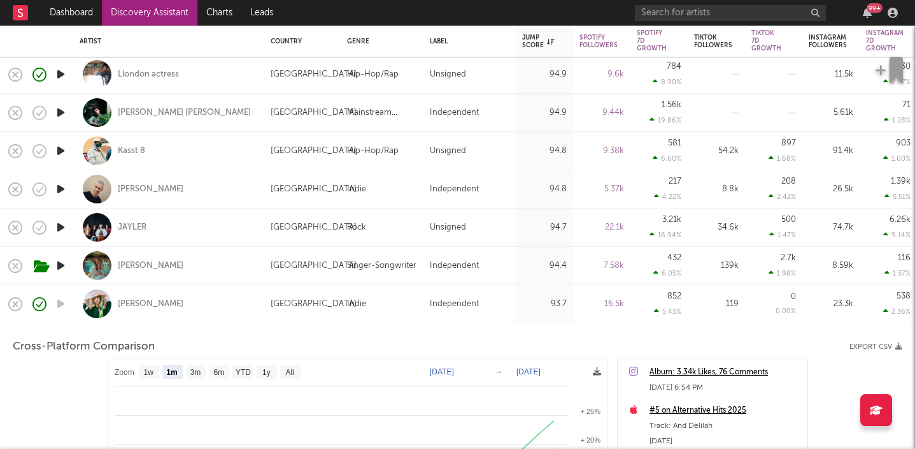
click at [215, 296] on div "Saam Sultan" at bounding box center [169, 304] width 178 height 38
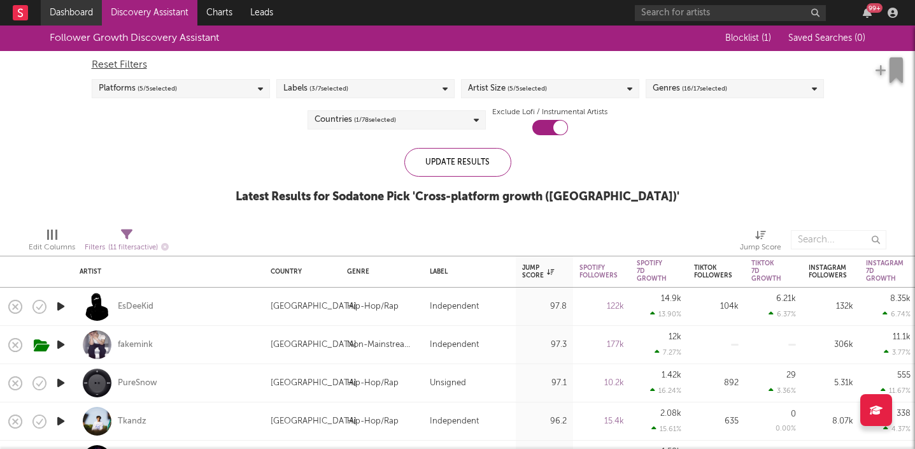
click at [77, 18] on link "Dashboard" at bounding box center [71, 12] width 61 height 25
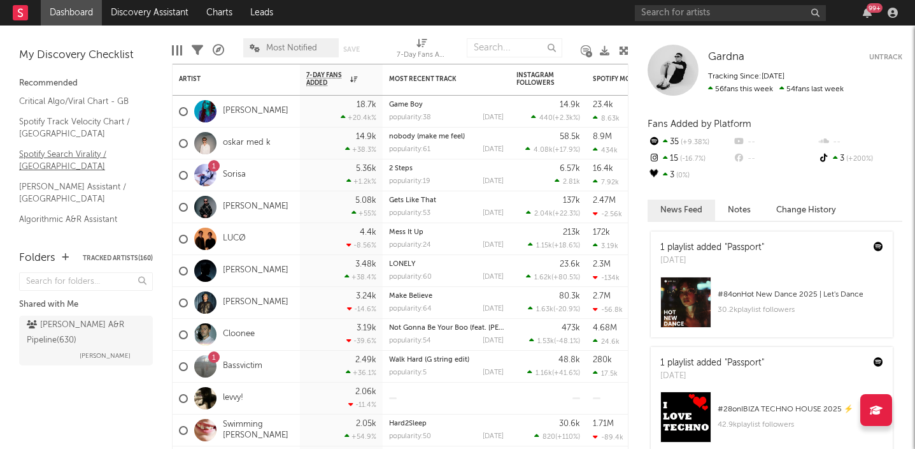
click at [69, 154] on link "Spotify Search Virality / [GEOGRAPHIC_DATA]" at bounding box center [79, 160] width 121 height 26
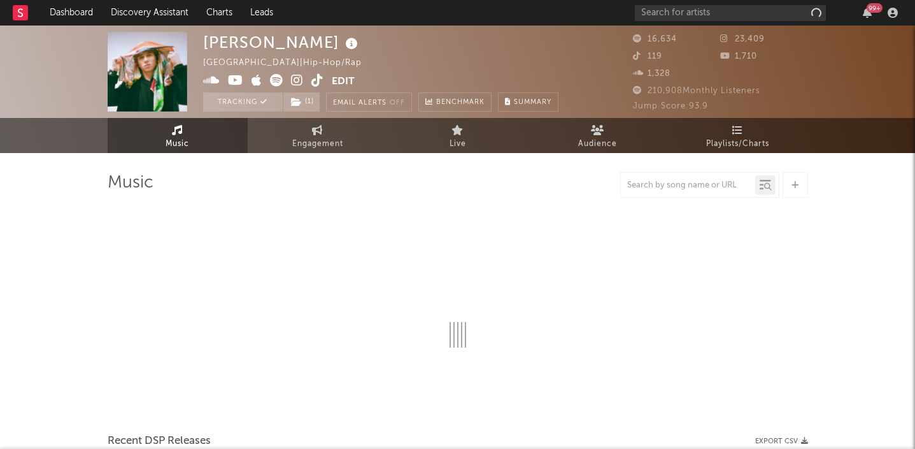
select select "6m"
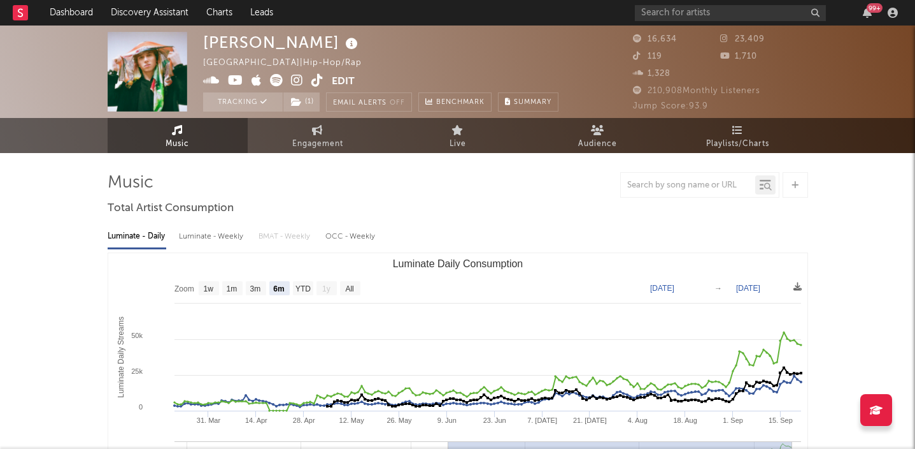
click at [299, 78] on icon at bounding box center [297, 80] width 12 height 13
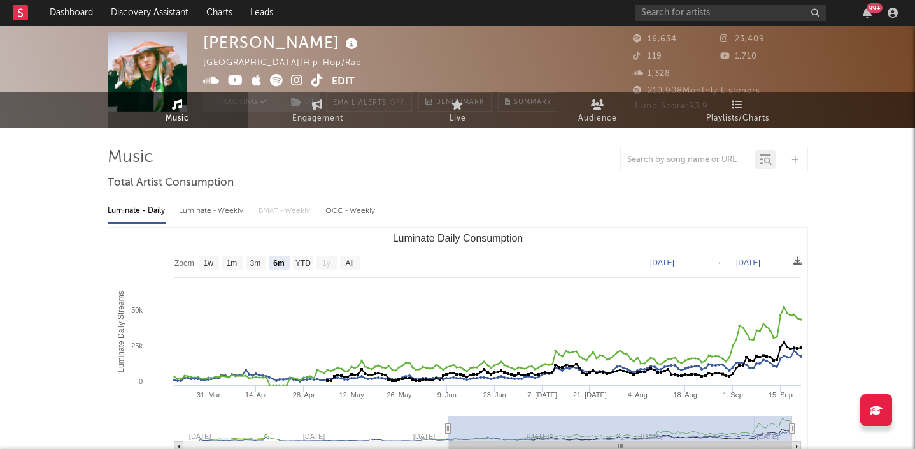
scroll to position [27, 0]
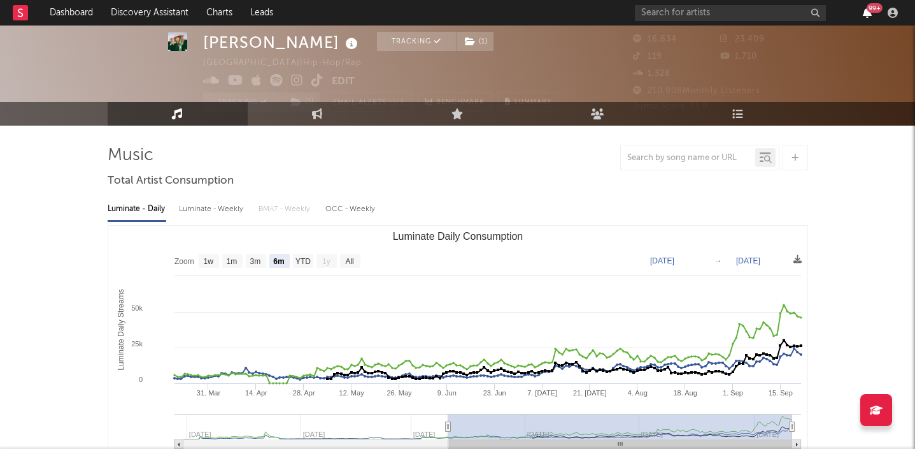
click at [863, 8] on icon "button" at bounding box center [867, 13] width 9 height 10
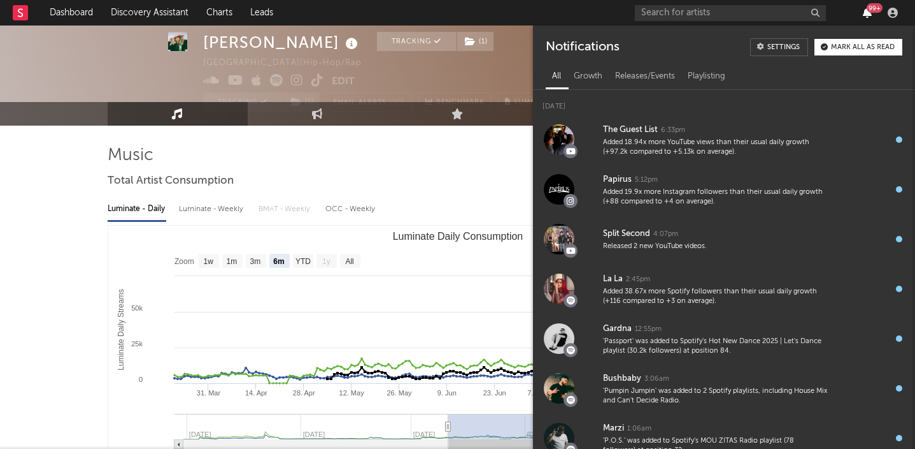
click at [863, 11] on icon "button" at bounding box center [867, 13] width 9 height 10
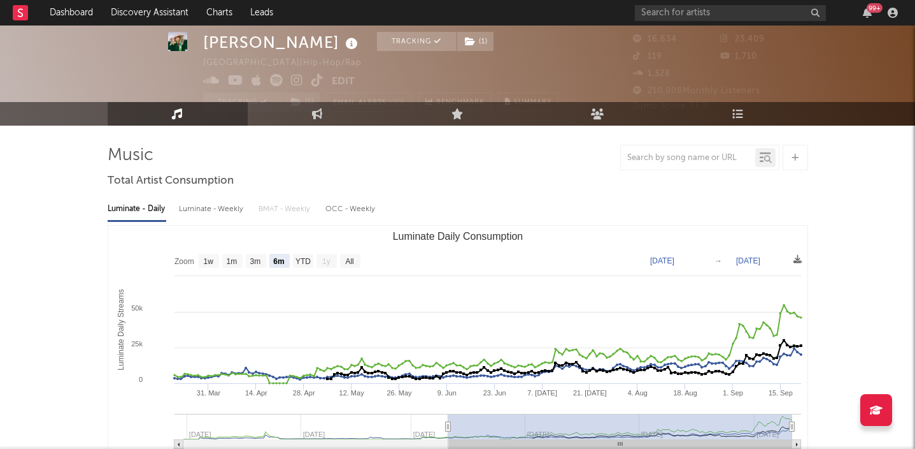
scroll to position [0, 0]
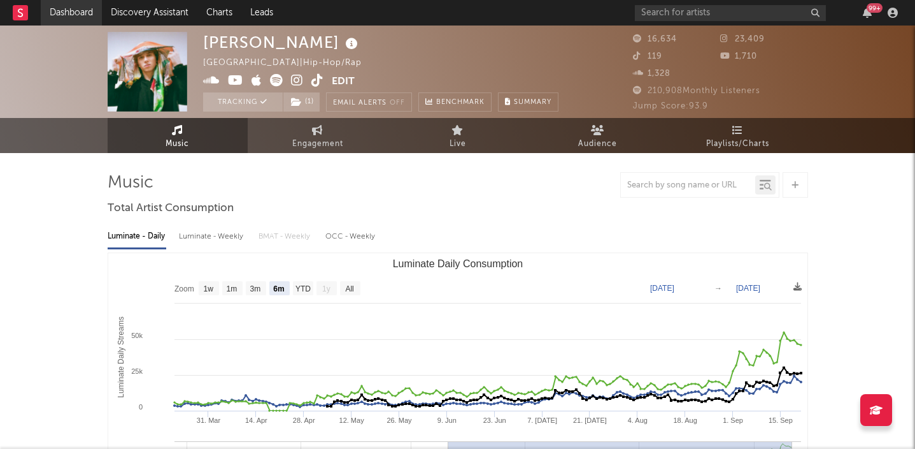
click at [59, 14] on link "Dashboard" at bounding box center [71, 12] width 61 height 25
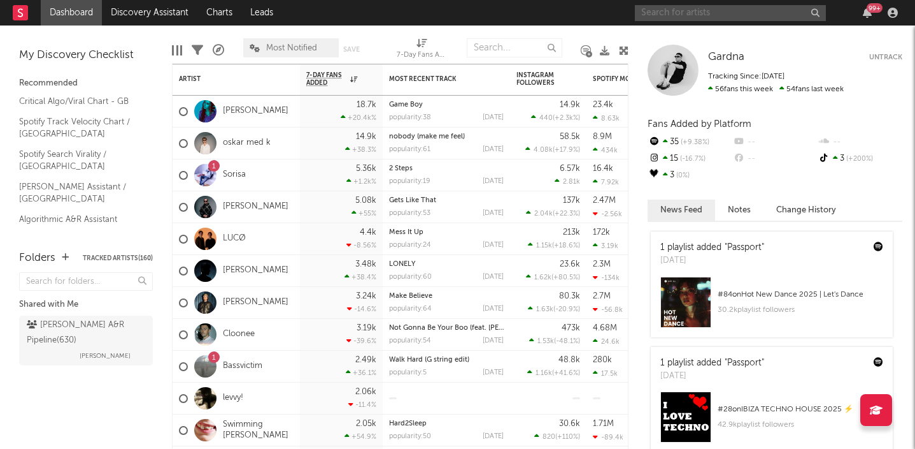
click at [658, 17] on input "text" at bounding box center [730, 13] width 191 height 16
type input "a"
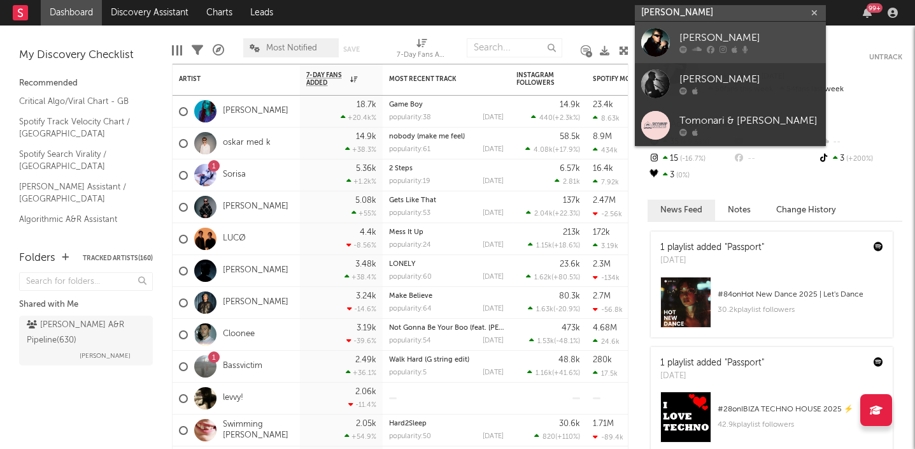
type input "tommy phi"
click at [666, 40] on div at bounding box center [656, 42] width 29 height 29
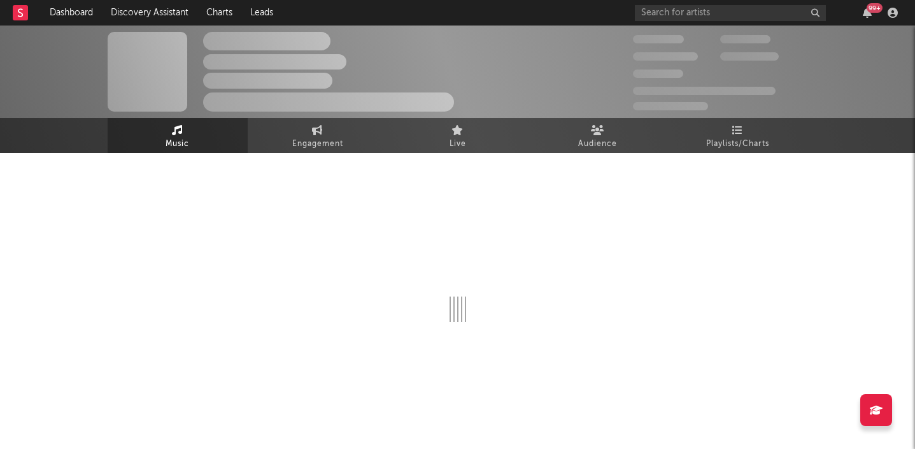
select select "1w"
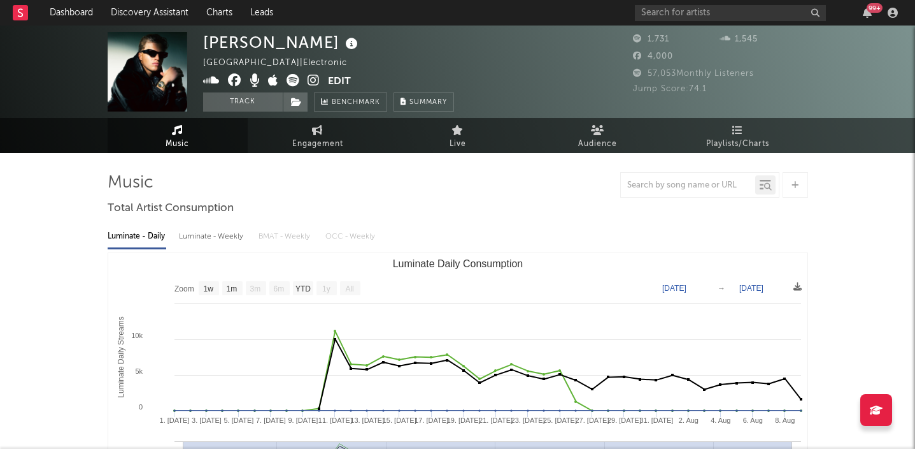
click at [315, 78] on icon at bounding box center [314, 80] width 12 height 13
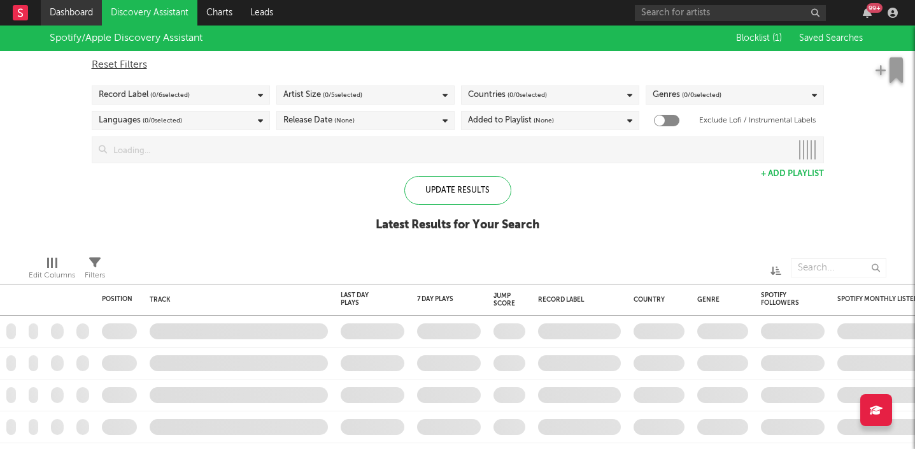
click at [66, 15] on link "Dashboard" at bounding box center [71, 12] width 61 height 25
